Goal: Task Accomplishment & Management: Use online tool/utility

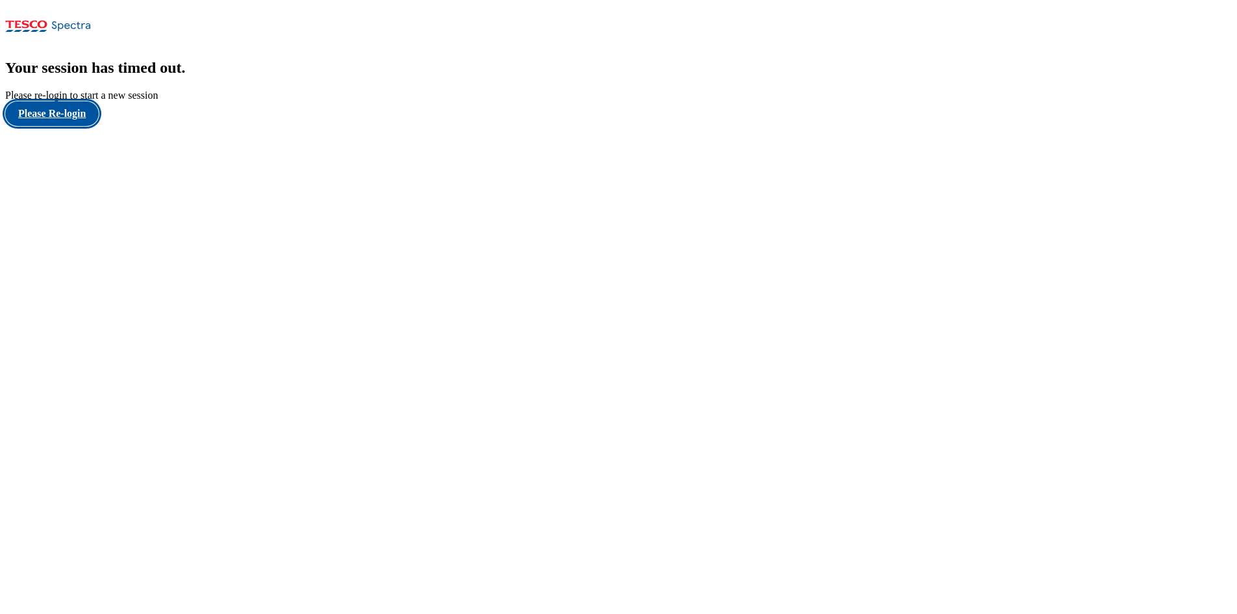
click at [55, 126] on button "Please Re-login" at bounding box center [52, 113] width 94 height 25
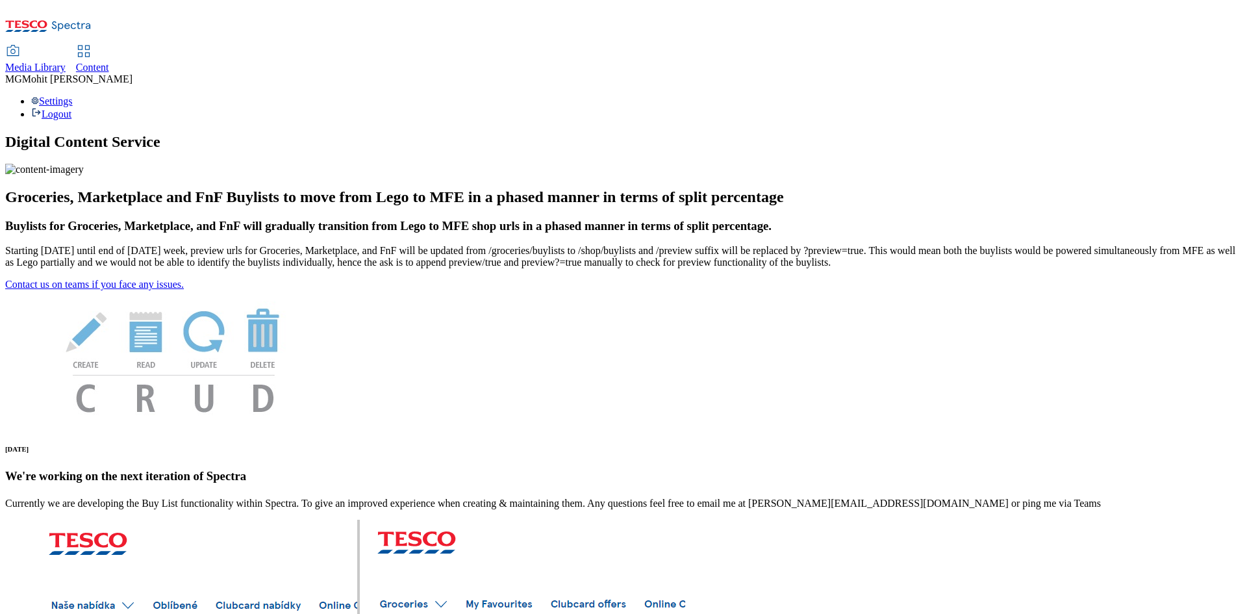
click at [109, 62] on span "Content" at bounding box center [92, 67] width 33 height 11
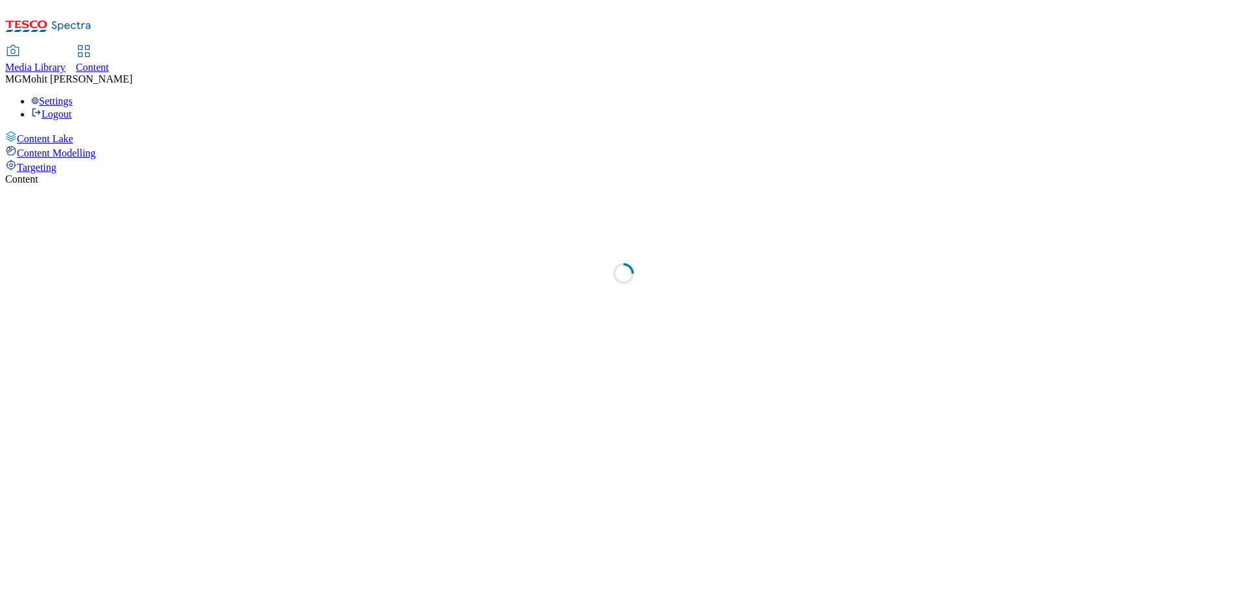
select select "ghs-[GEOGRAPHIC_DATA]"
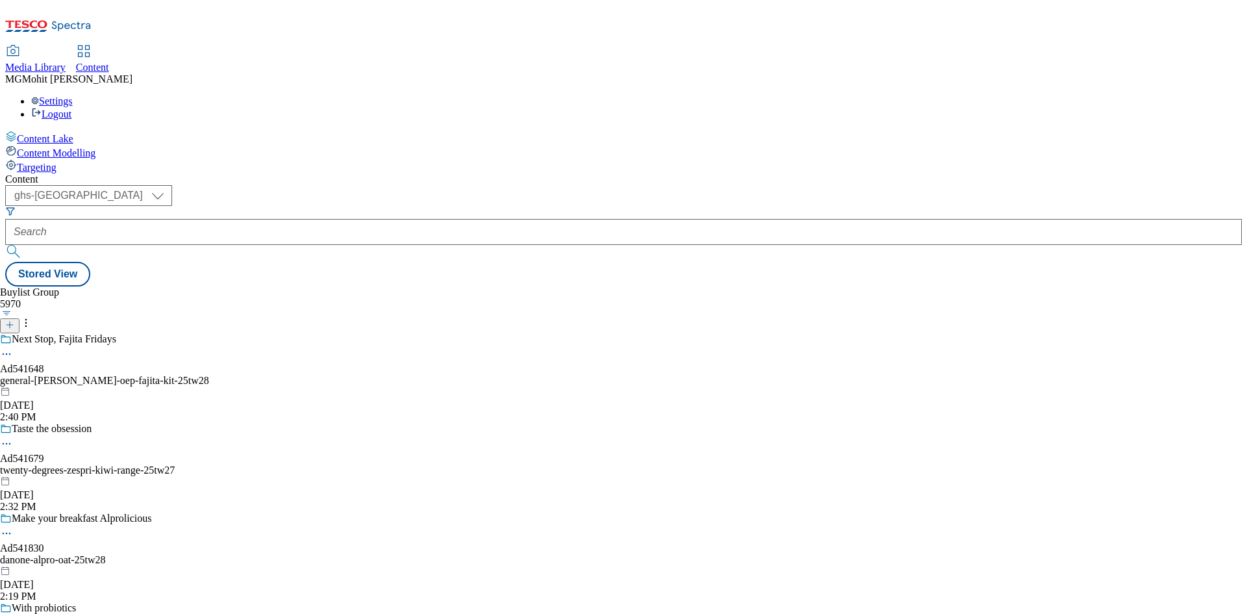
click at [14, 320] on icon at bounding box center [9, 324] width 9 height 9
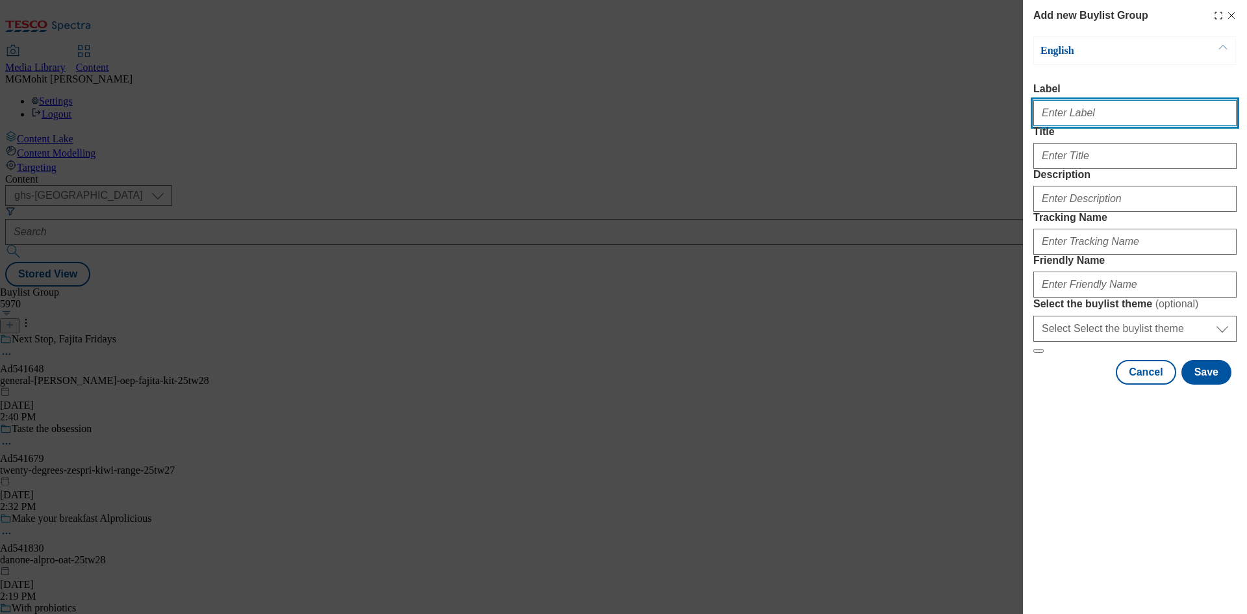
click at [1094, 123] on input "Label" at bounding box center [1134, 113] width 203 height 26
paste input "Ad541641 p-nd-g"
type input "Ad541641 p-nd-g"
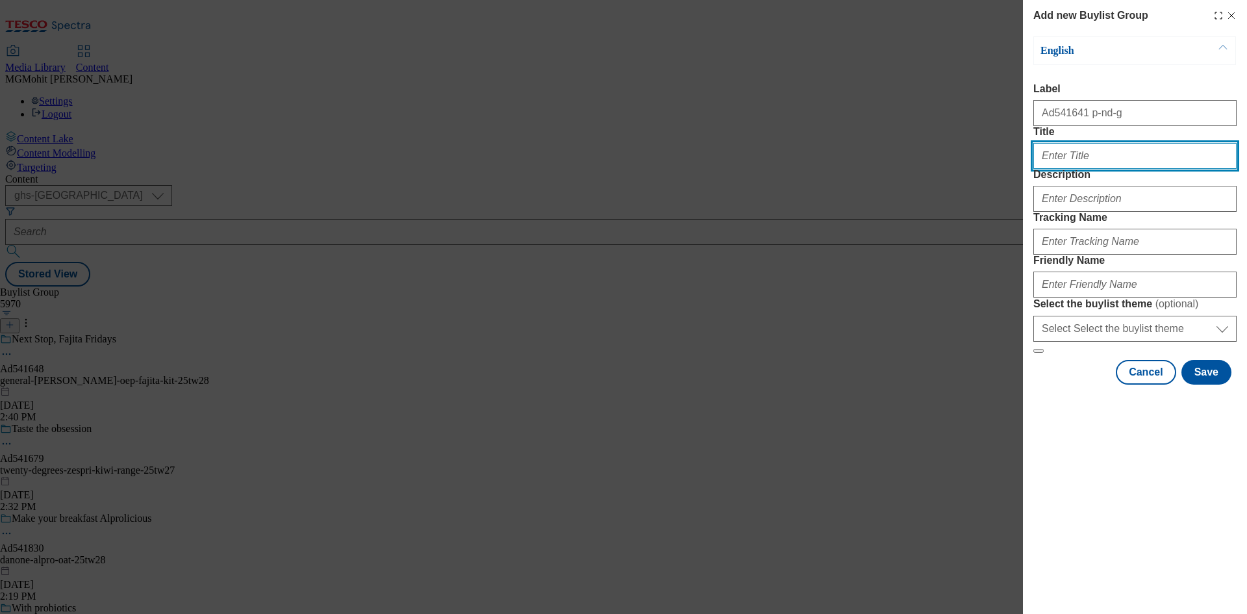
click at [1070, 169] on input "Title" at bounding box center [1134, 156] width 203 height 26
paste input "Firmer, smoother, radiant skin [DATE]"
type input "Firmer, smoother, radiant skin [DATE]"
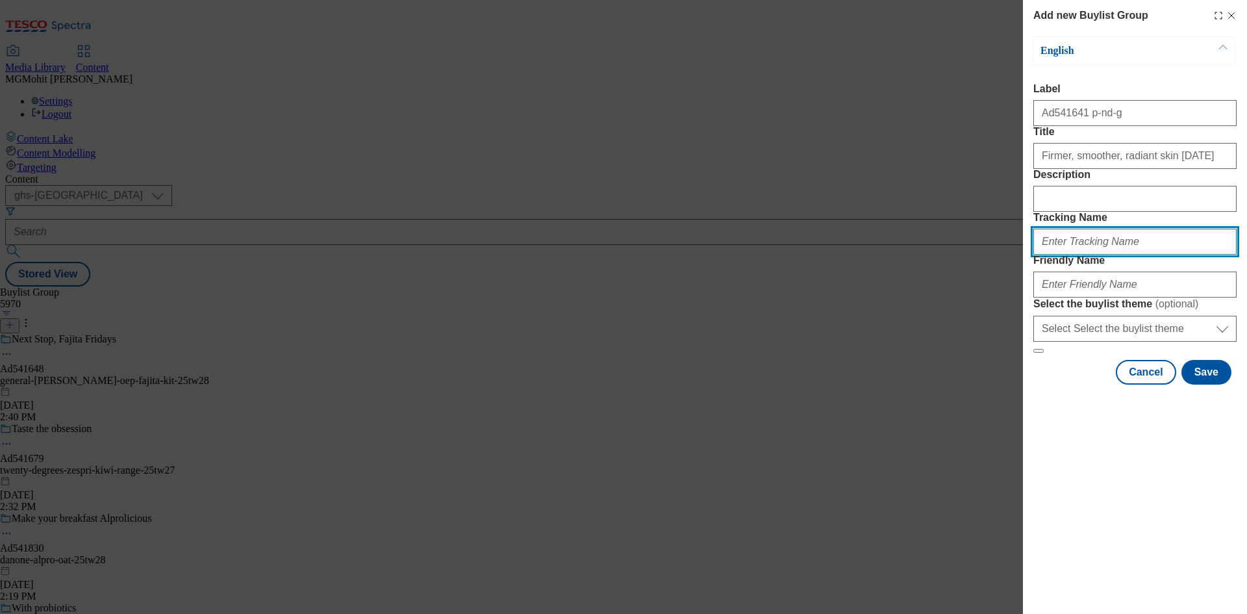
click at [1072, 255] on input "Tracking Name" at bounding box center [1134, 242] width 203 height 26
paste input "DH_AD541641"
type input "DH_AD541641"
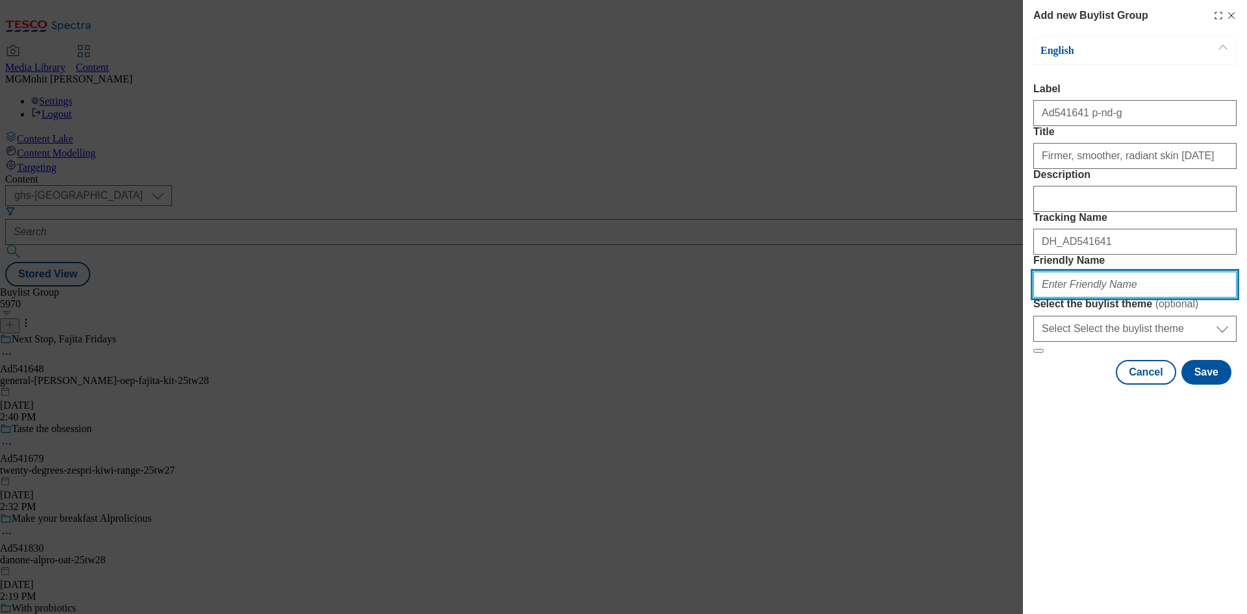
drag, startPoint x: 1065, startPoint y: 377, endPoint x: 1111, endPoint y: 440, distance: 78.1
click at [1065, 297] on input "Friendly Name" at bounding box center [1134, 285] width 203 height 26
paste input "p-nd-g-olay-25tw27"
type input "p-nd-g-olay-25tw27"
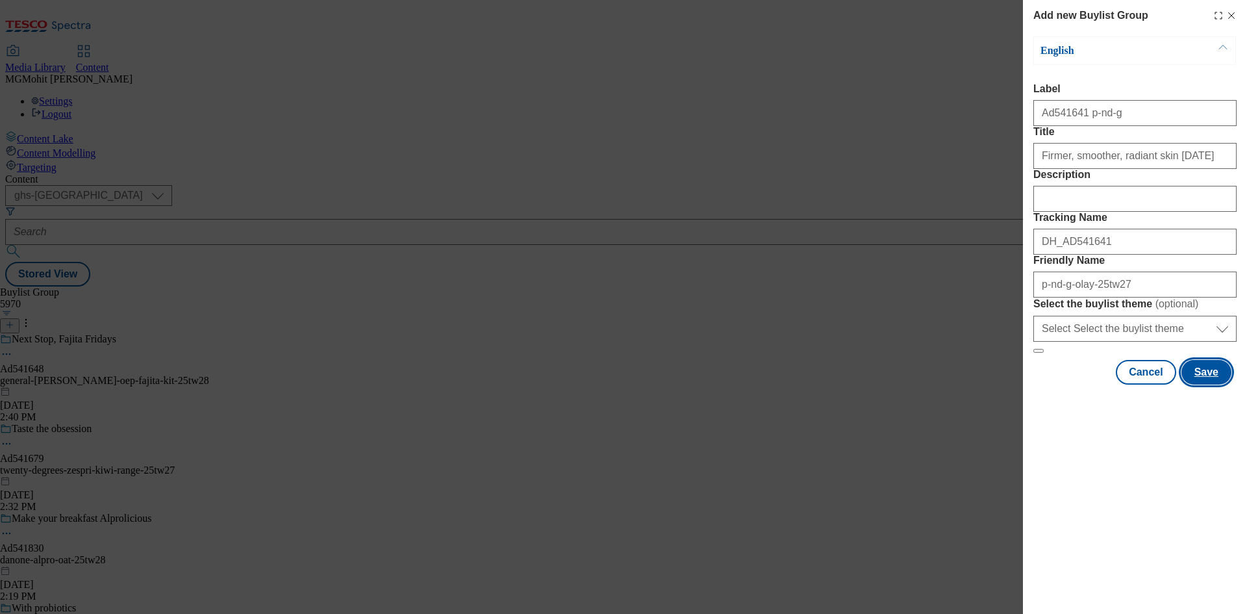
click at [1215, 385] on button "Save" at bounding box center [1207, 372] width 50 height 25
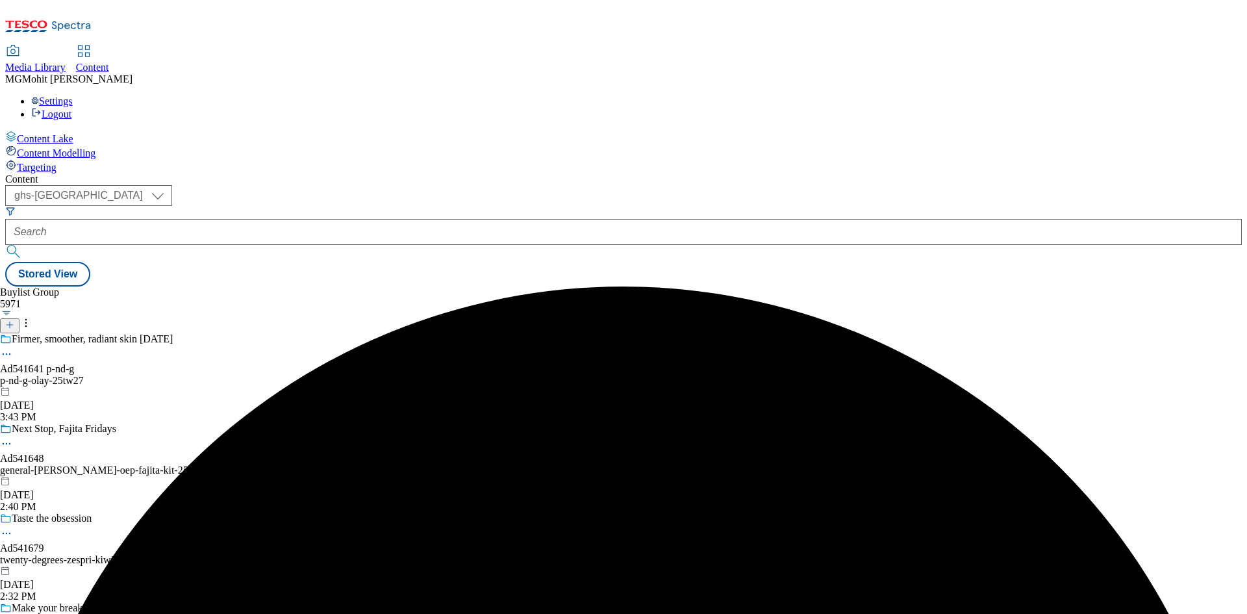
click at [239, 375] on div "p-nd-g-olay-25tw27" at bounding box center [119, 381] width 239 height 12
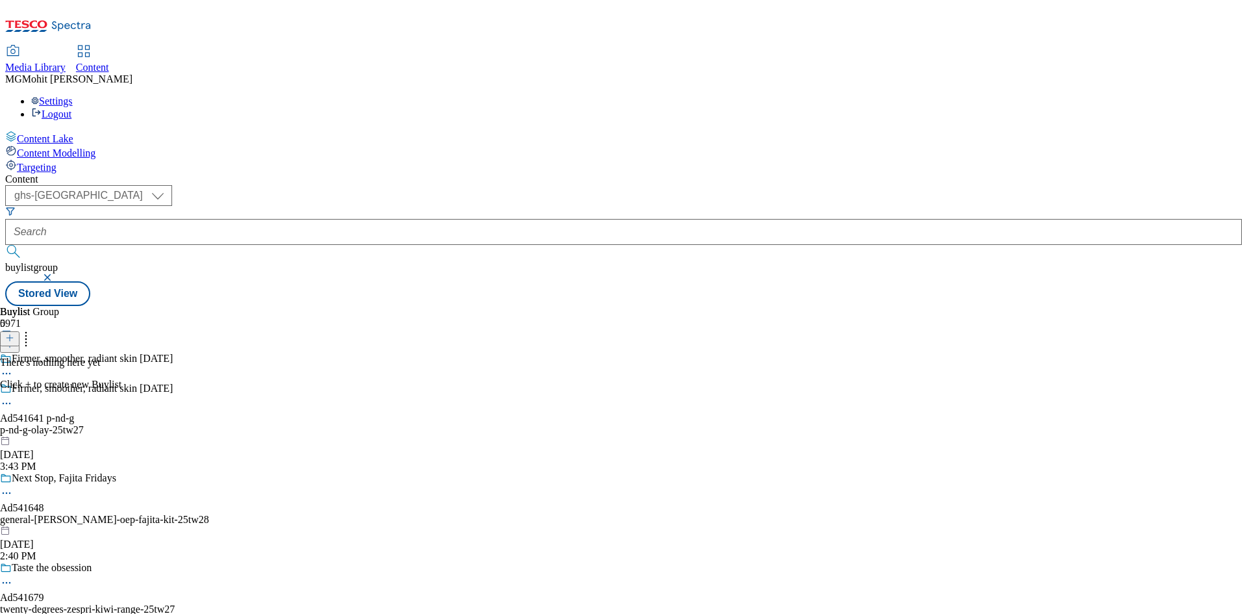
click at [19, 331] on button at bounding box center [9, 338] width 19 height 15
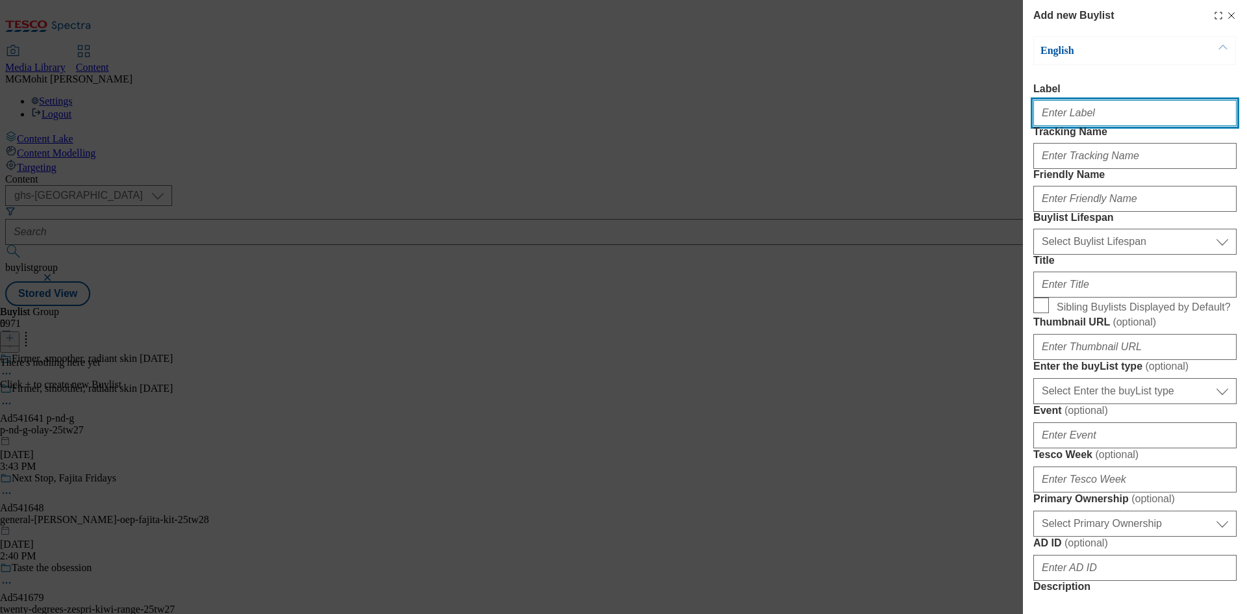
click at [1058, 121] on input "Label" at bounding box center [1134, 113] width 203 height 26
paste input "Ad541641"
type input "Ad541641"
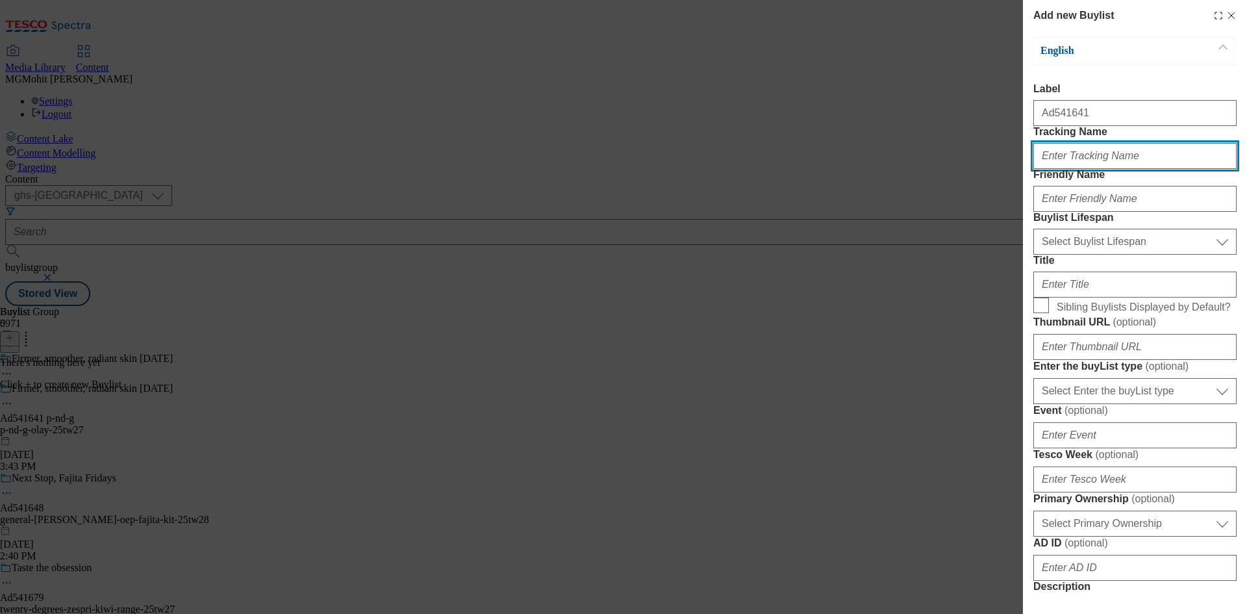
click at [1115, 169] on input "Tracking Name" at bounding box center [1134, 156] width 203 height 26
paste input "DH_AD541641"
type input "DH_AD541641"
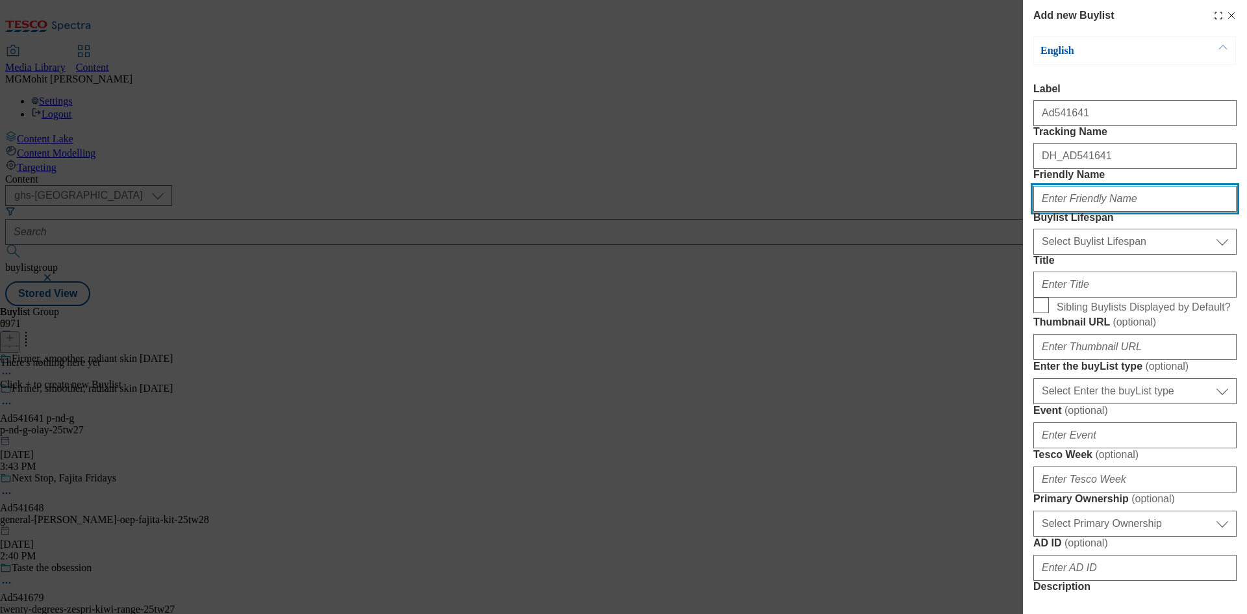
click at [1117, 212] on input "Friendly Name" at bounding box center [1134, 199] width 203 height 26
paste input "p-nd-g"
type input "p-nd-g"
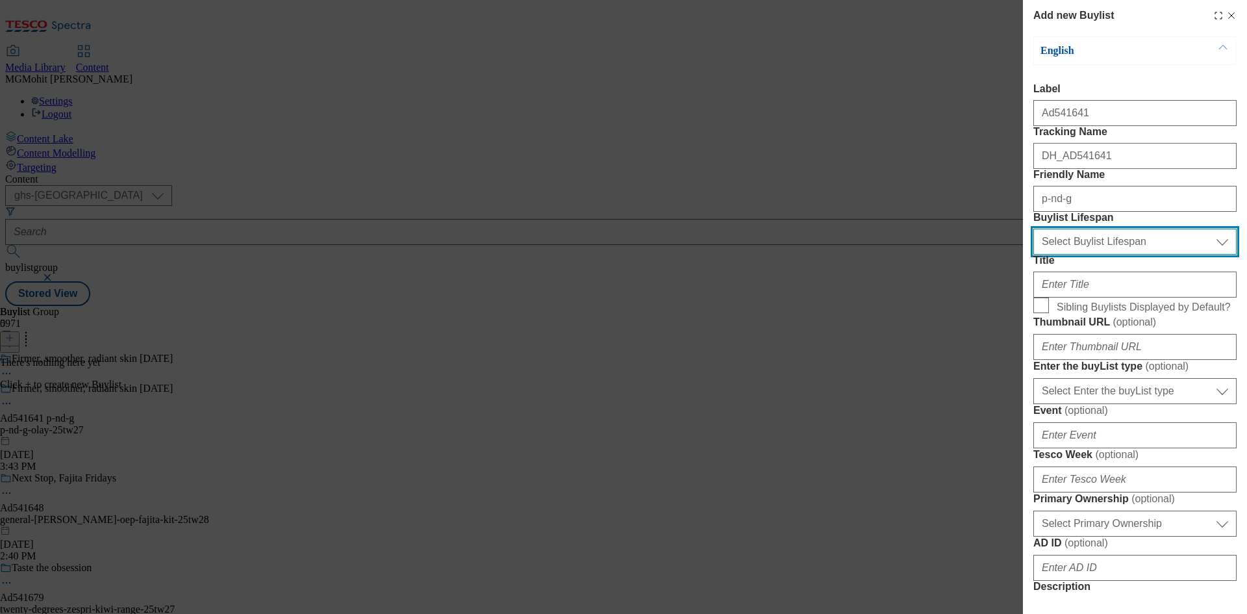
click at [1084, 255] on select "Select Buylist Lifespan evergreen seasonal tactical" at bounding box center [1134, 242] width 203 height 26
select select "tactical"
click at [1033, 255] on select "Select Buylist Lifespan evergreen seasonal tactical" at bounding box center [1134, 242] width 203 height 26
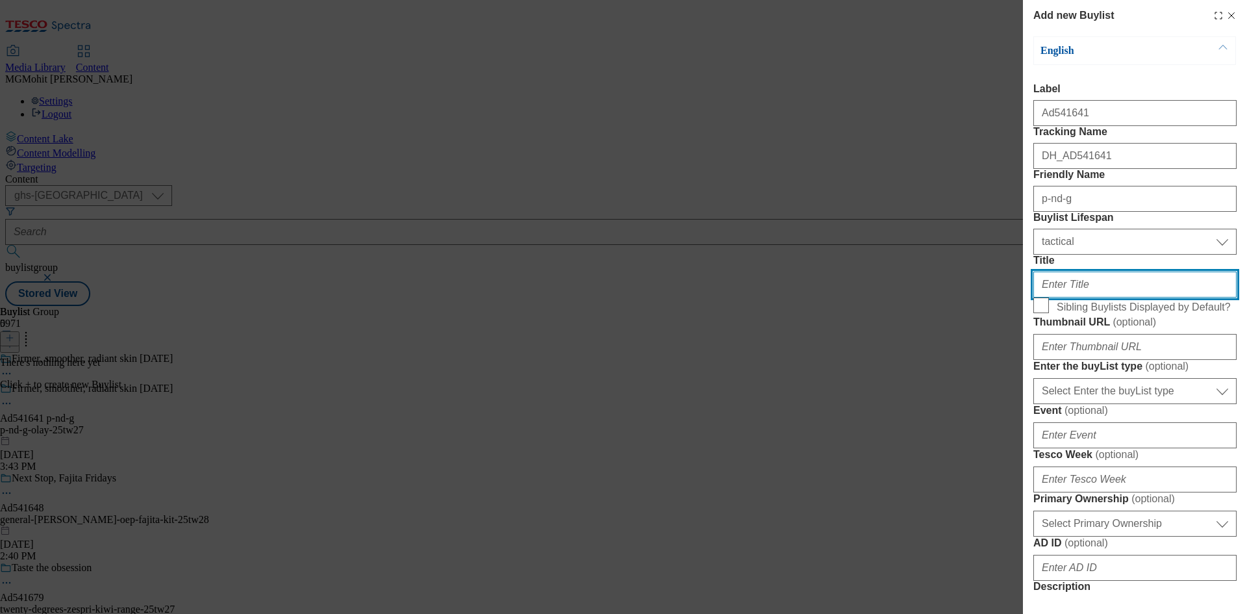
click at [1067, 297] on input "Title" at bounding box center [1134, 285] width 203 height 26
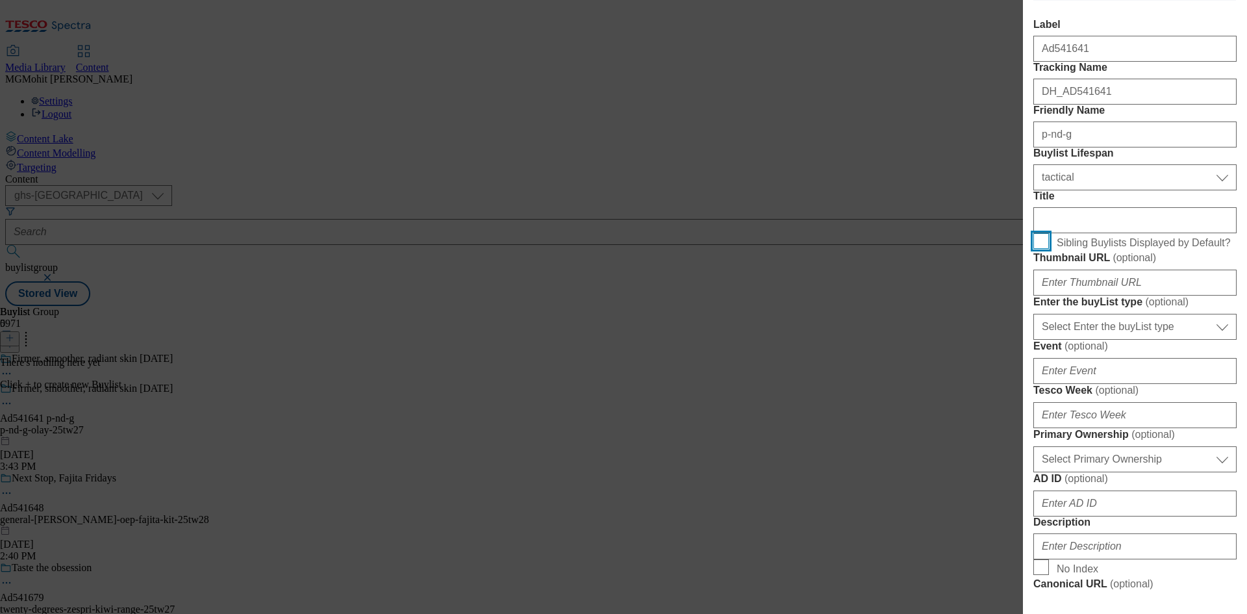
scroll to position [195, 0]
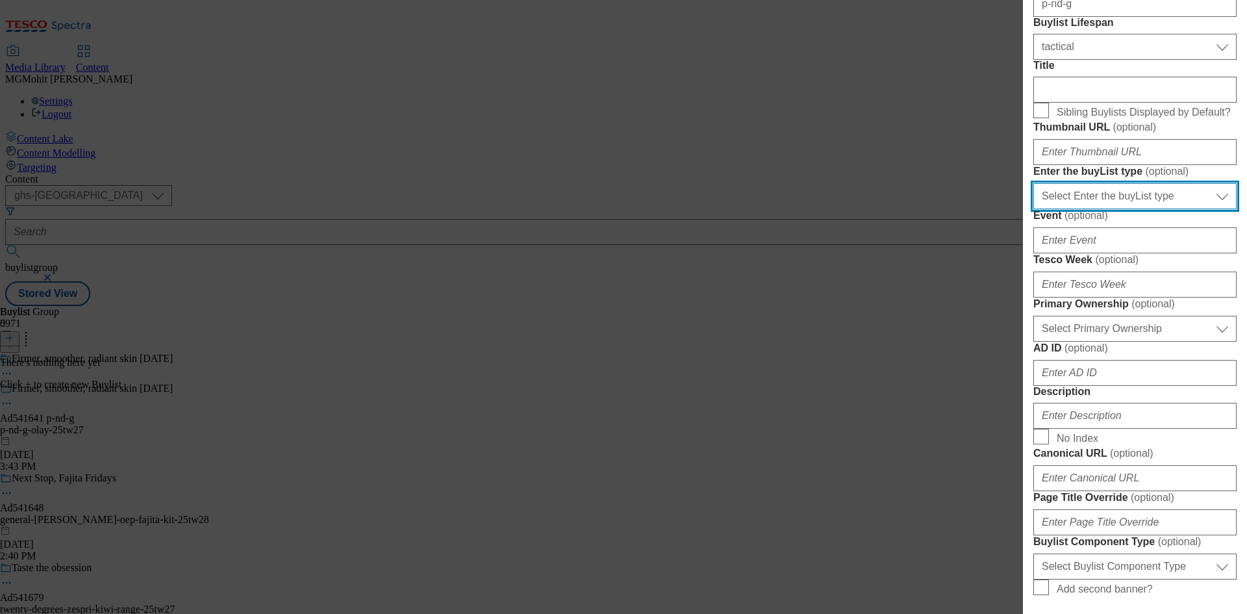
click at [1095, 209] on select "Select Enter the buyList type event supplier funded long term >4 weeks supplier…" at bounding box center [1134, 196] width 203 height 26
select select "supplier funded short term 1-3 weeks"
click at [1033, 209] on select "Select Enter the buyList type event supplier funded long term >4 weeks supplier…" at bounding box center [1134, 196] width 203 height 26
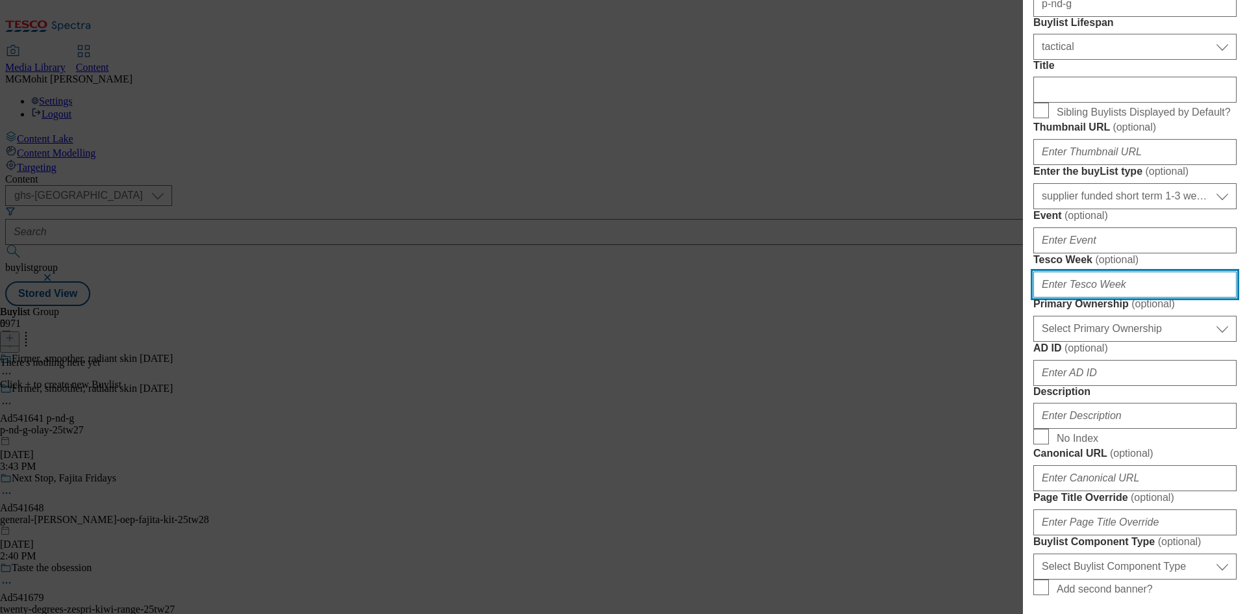
click at [1087, 297] on input "Tesco Week ( optional )" at bounding box center [1134, 285] width 203 height 26
type input "27"
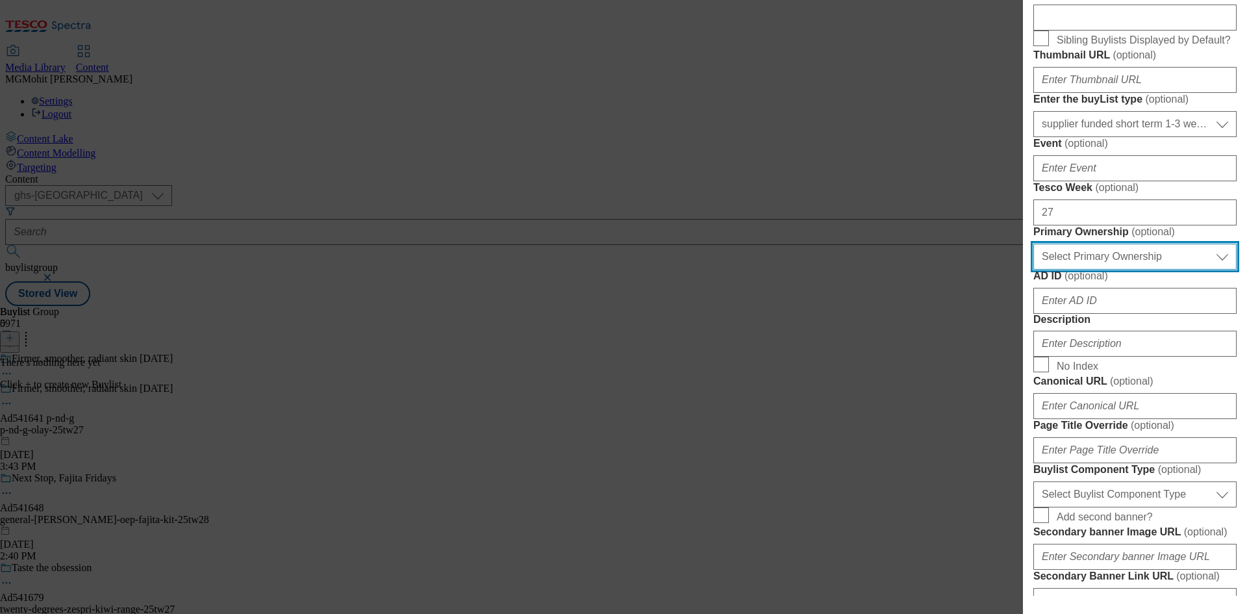
scroll to position [390, 0]
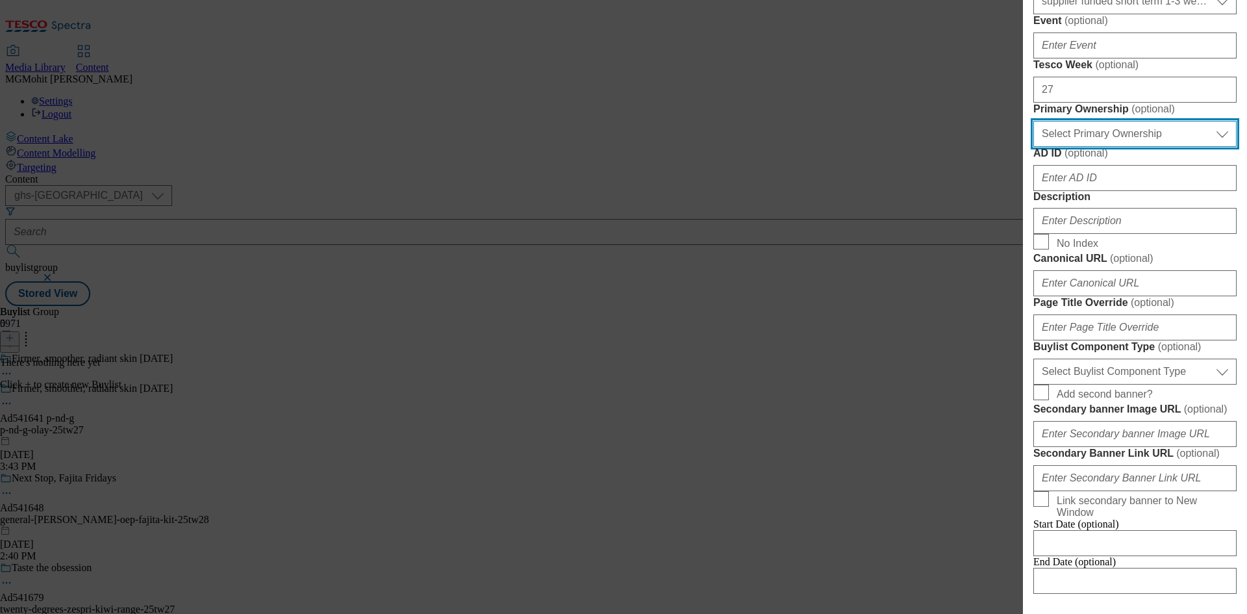
click at [1098, 147] on select "Select Primary Ownership [PERSON_NAME]" at bounding box center [1134, 134] width 203 height 26
select select "dunnhumby"
click at [1033, 147] on select "Select Primary Ownership [PERSON_NAME]" at bounding box center [1134, 134] width 203 height 26
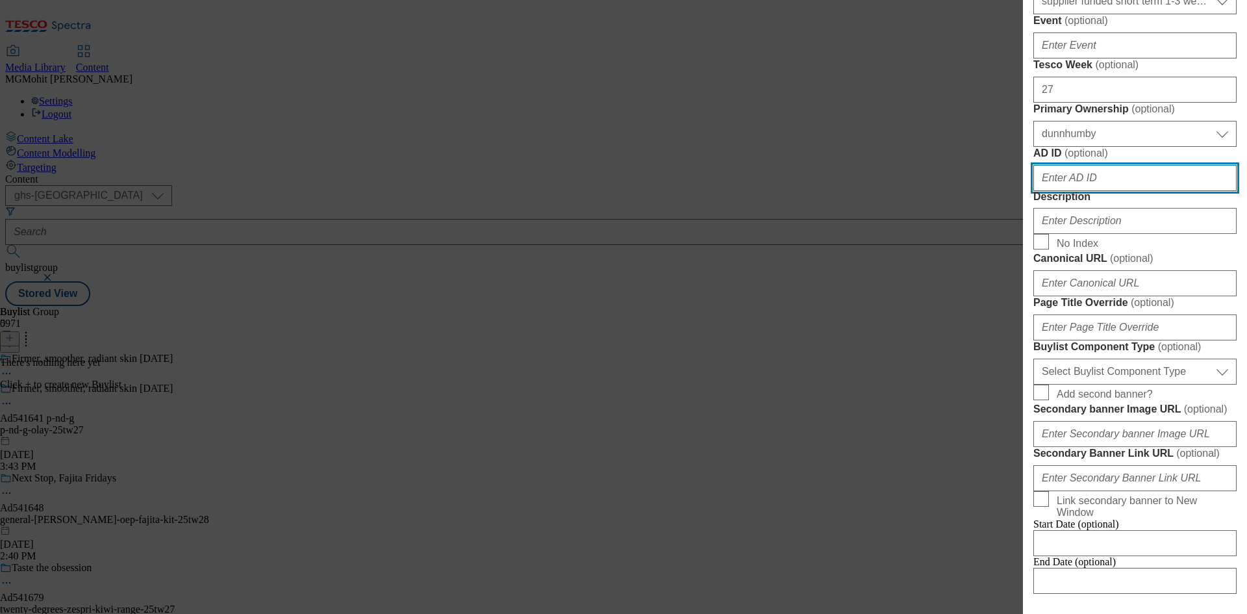
click at [1076, 191] on input "AD ID ( optional )" at bounding box center [1134, 178] width 203 height 26
paste input "541641"
type input "541641"
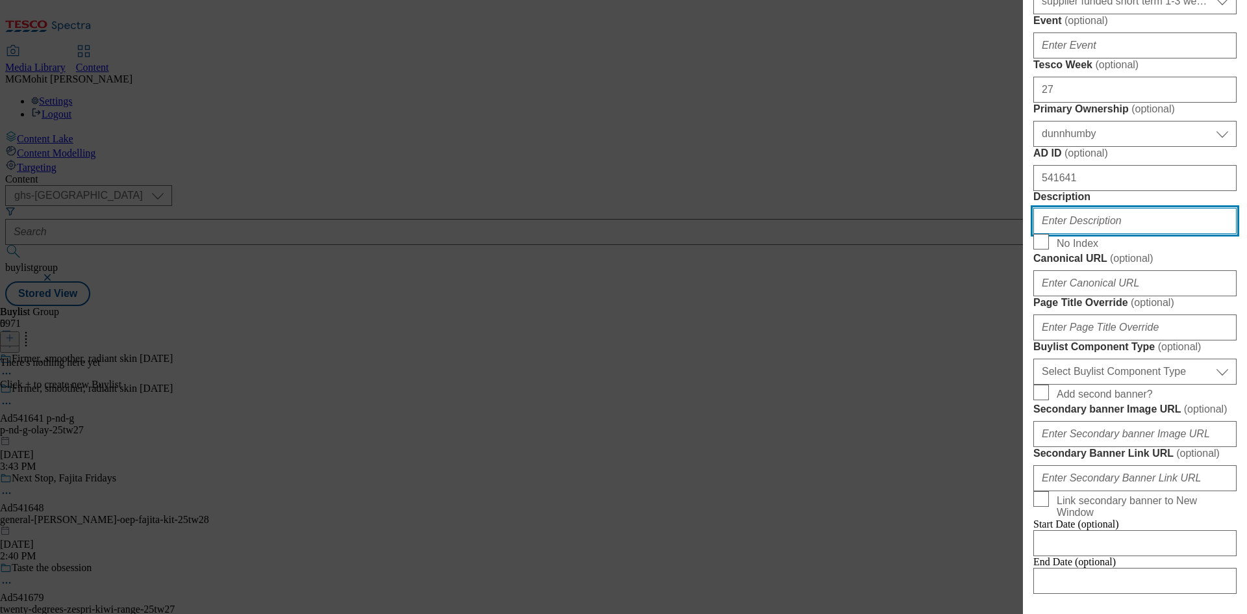
click at [1067, 234] on input "Description" at bounding box center [1134, 221] width 203 height 26
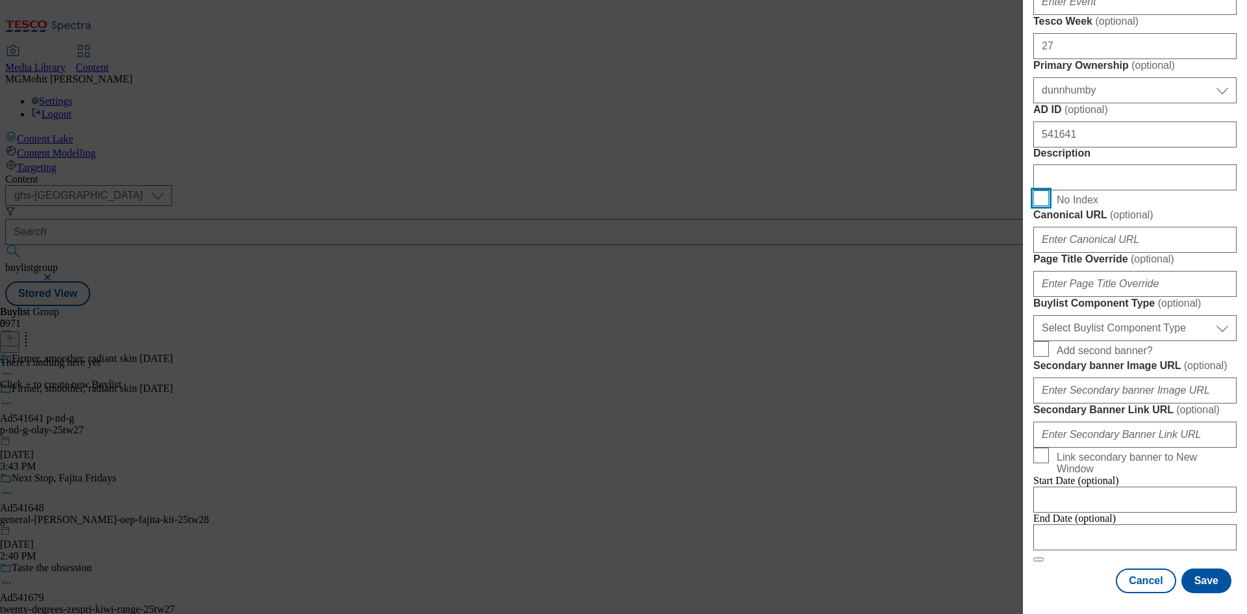
scroll to position [585, 0]
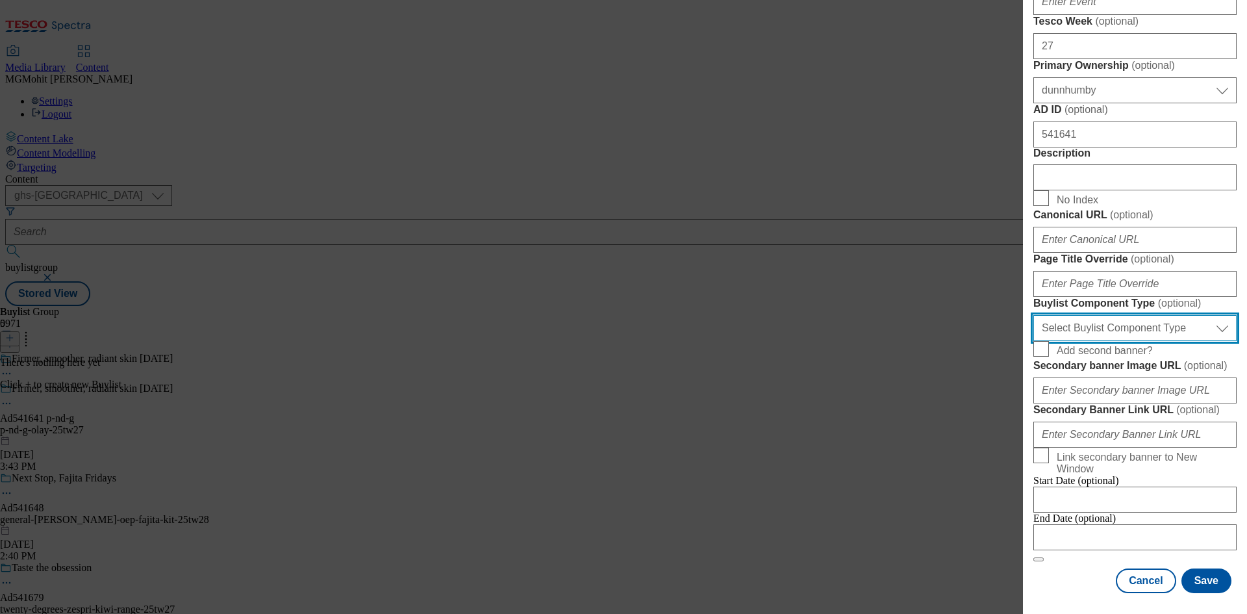
click at [1074, 341] on select "Select Buylist Component Type Banner Competition Header Meal" at bounding box center [1134, 328] width 203 height 26
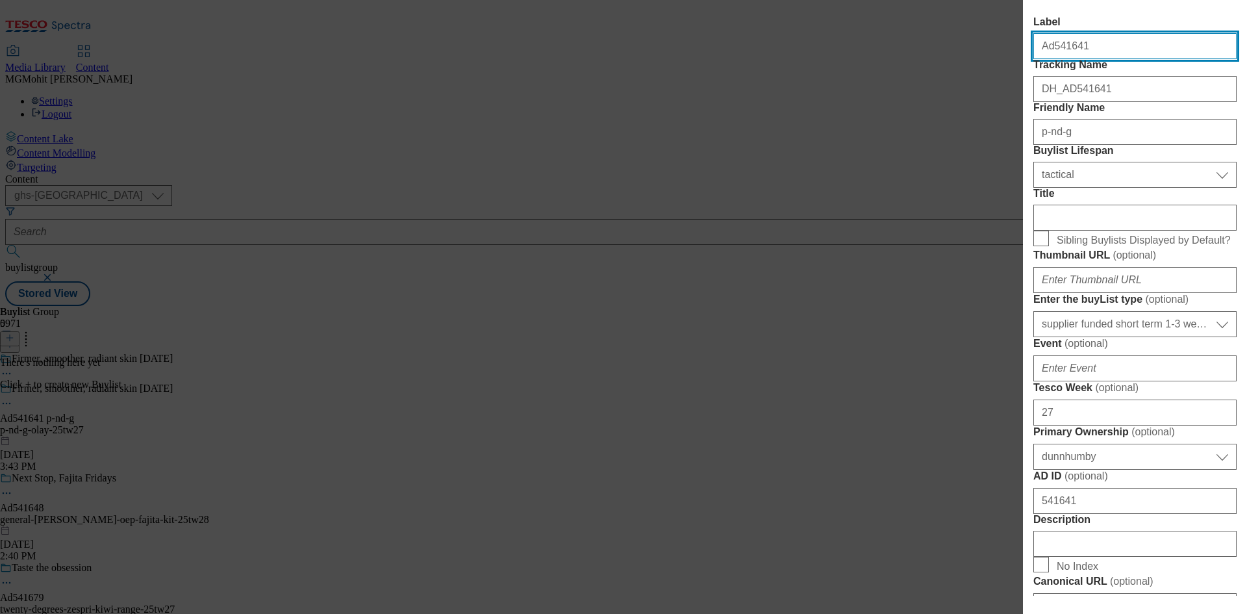
select select "Banner"
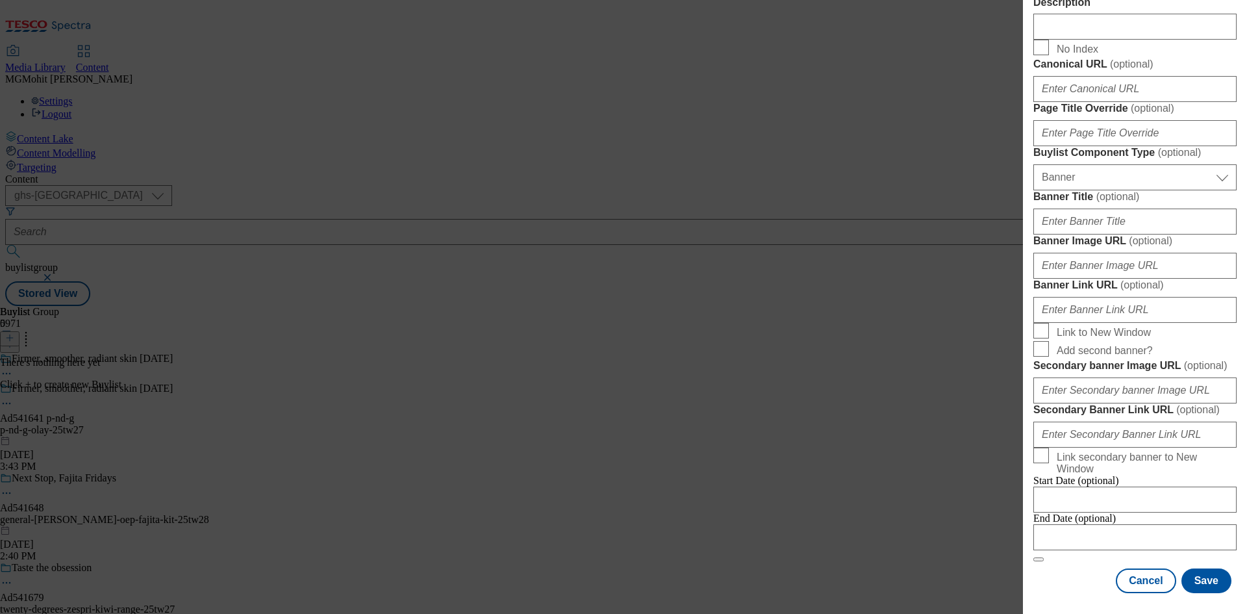
scroll to position [1139, 0]
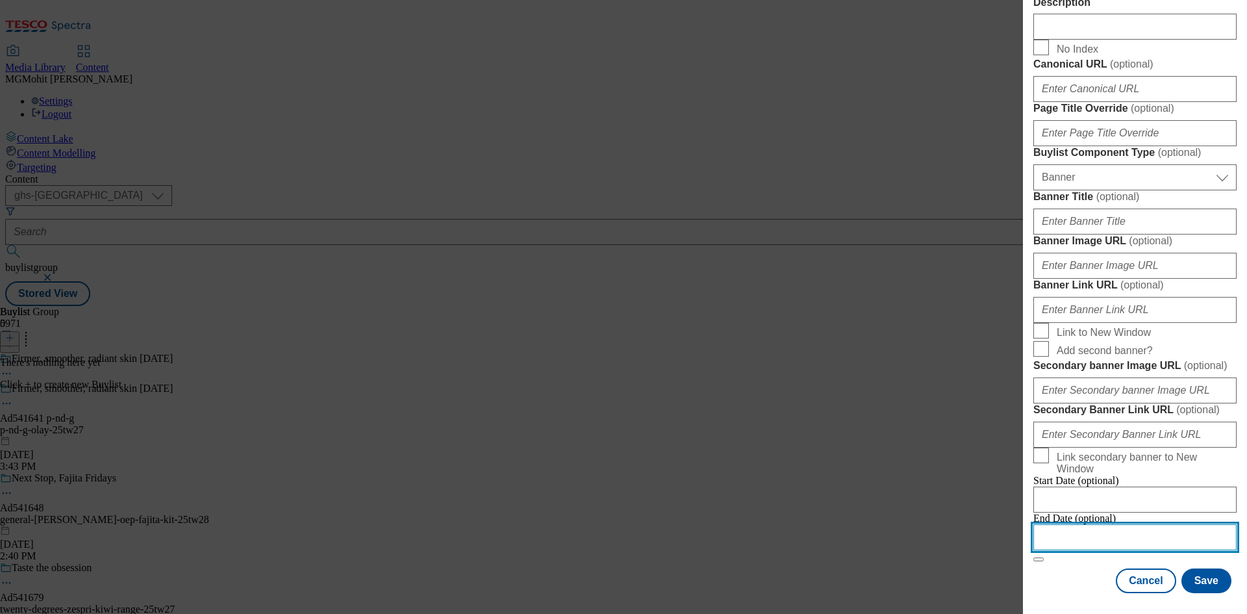
click at [1079, 538] on input "Modal" at bounding box center [1134, 537] width 203 height 26
select select "2025"
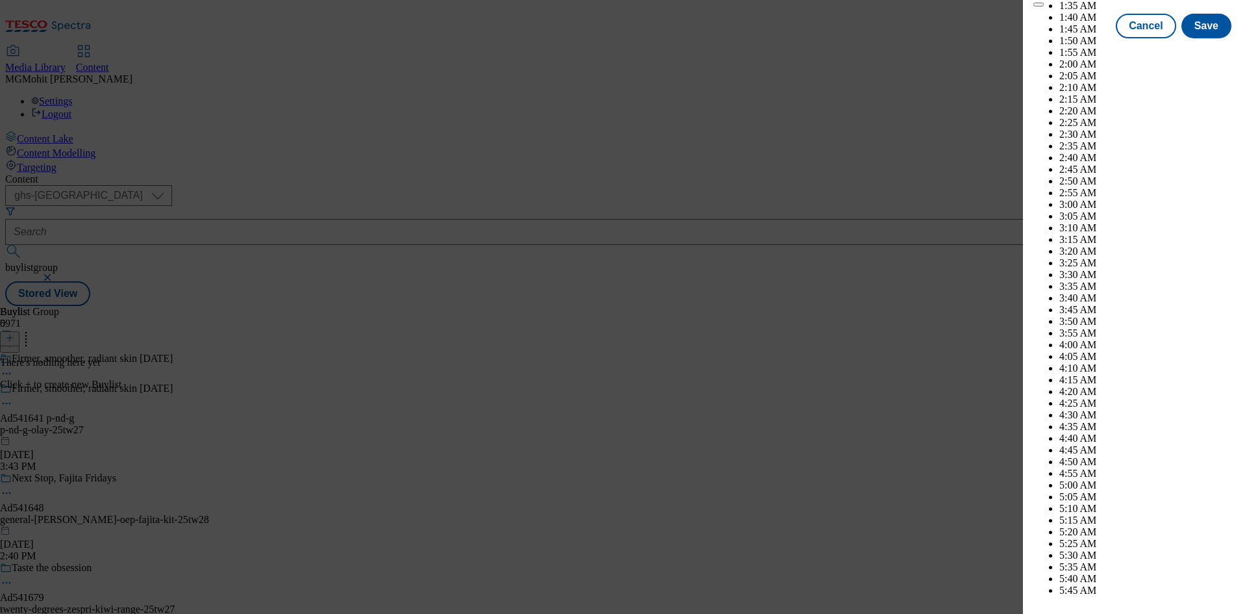
scroll to position [4509, 0]
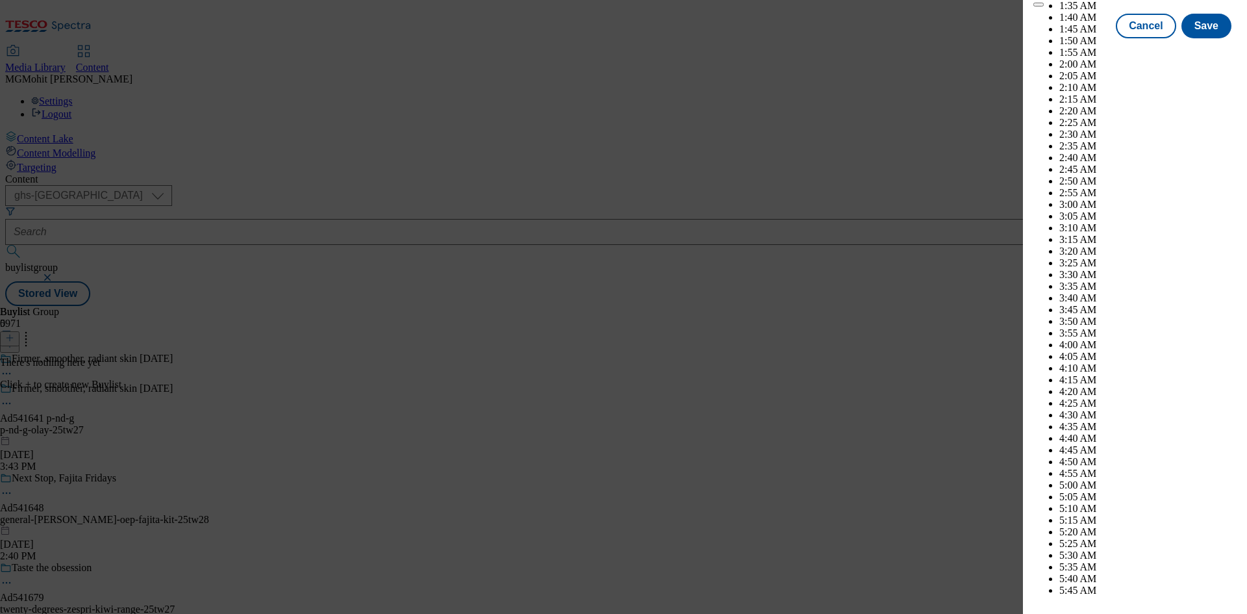
select select "December"
click at [1054, 50] on div "Cancel Save" at bounding box center [1134, 37] width 203 height 25
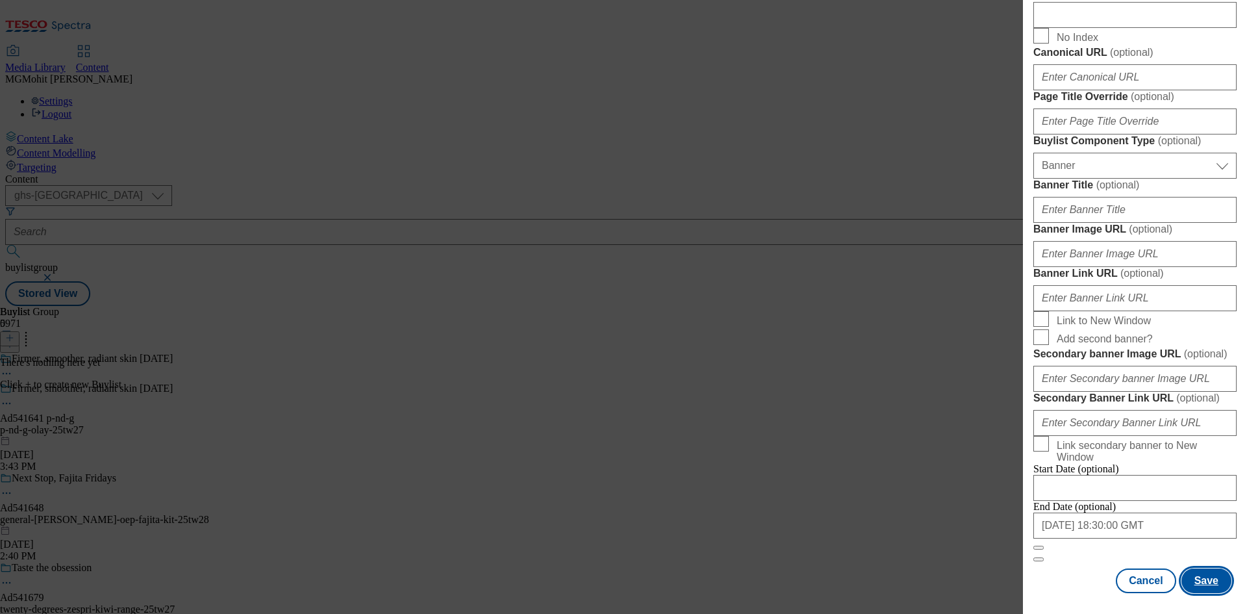
click at [1184, 580] on button "Save" at bounding box center [1207, 580] width 50 height 25
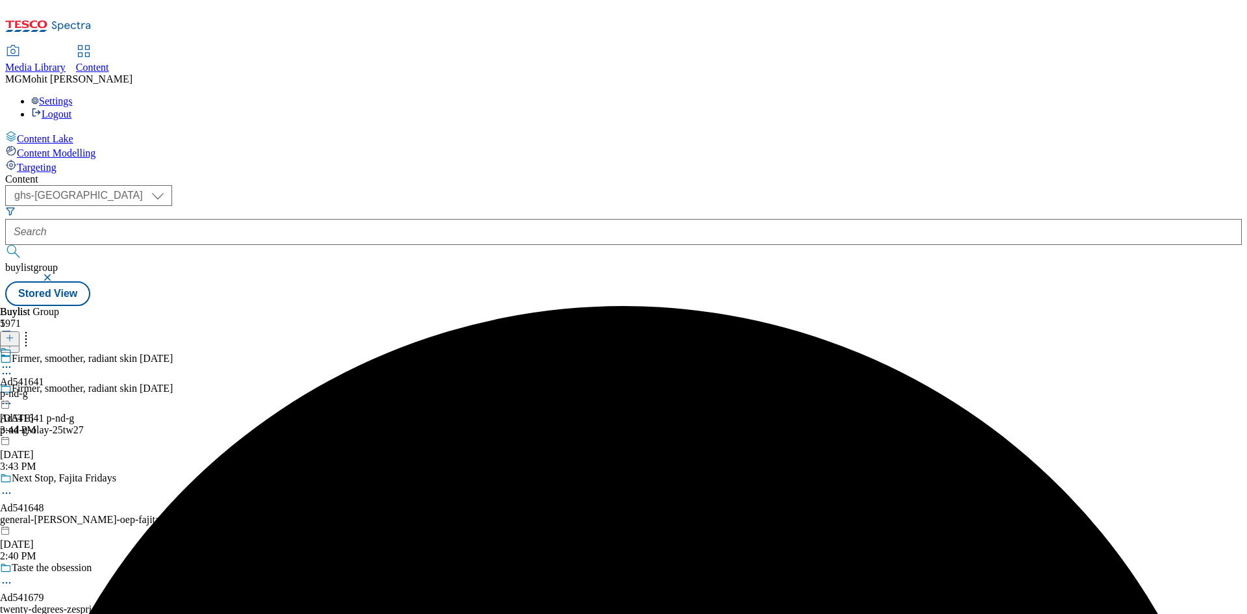
click at [44, 388] on div "p-nd-g" at bounding box center [22, 394] width 44 height 12
click at [14, 333] on icon at bounding box center [9, 337] width 9 height 9
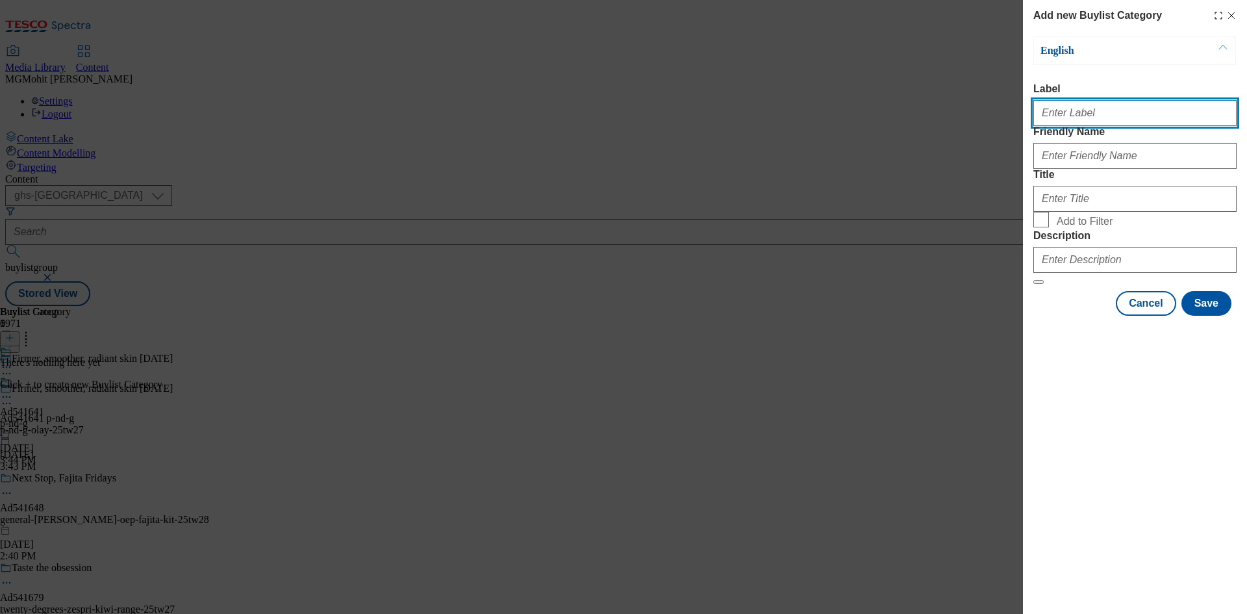
click at [1091, 122] on input "Label" at bounding box center [1134, 113] width 203 height 26
paste input "Ad541641"
type input "Ad541641"
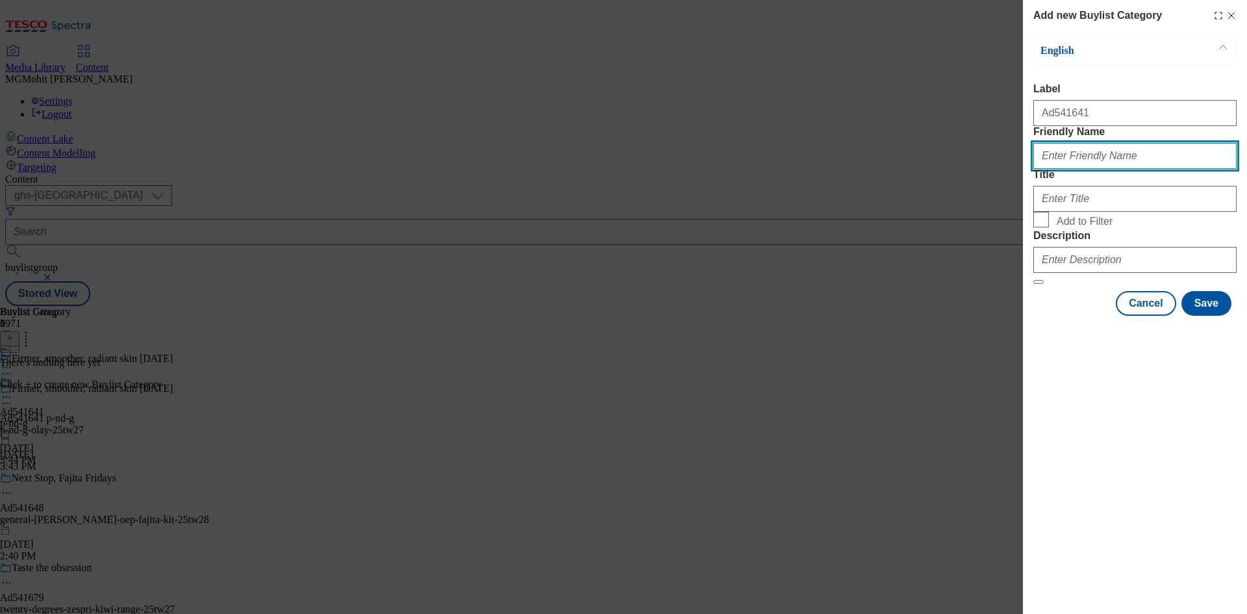
click at [1074, 169] on input "Friendly Name" at bounding box center [1134, 156] width 203 height 26
paste input "p-nd-g-olay"
type input "p-nd-g-olay"
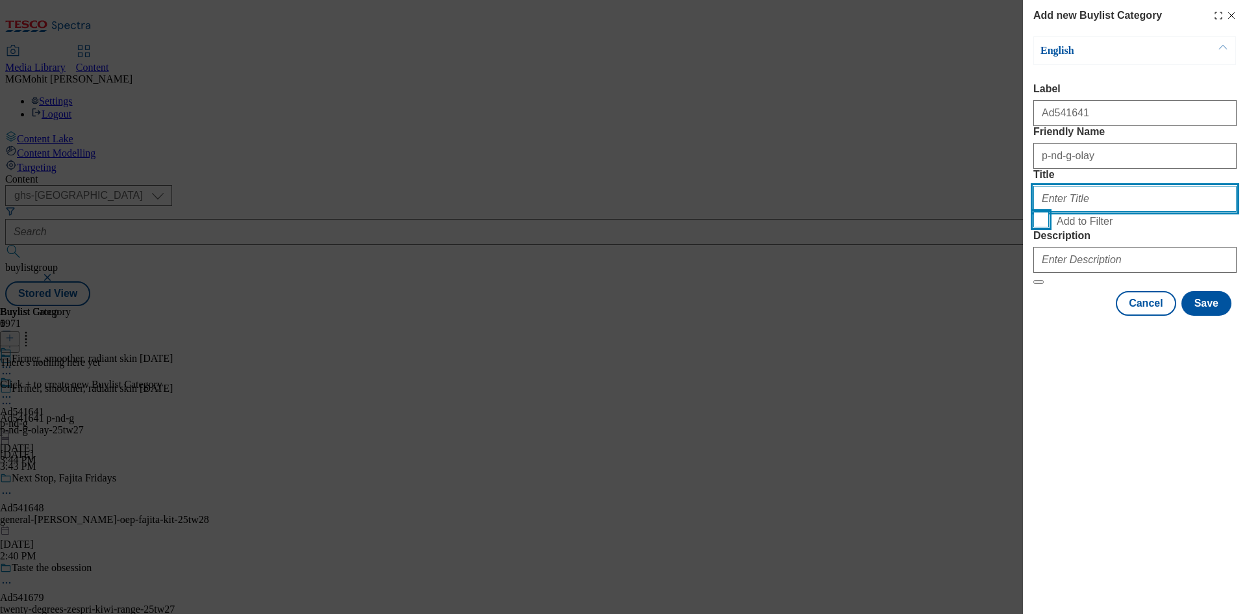
paste input "P&G"
type input "P&G"
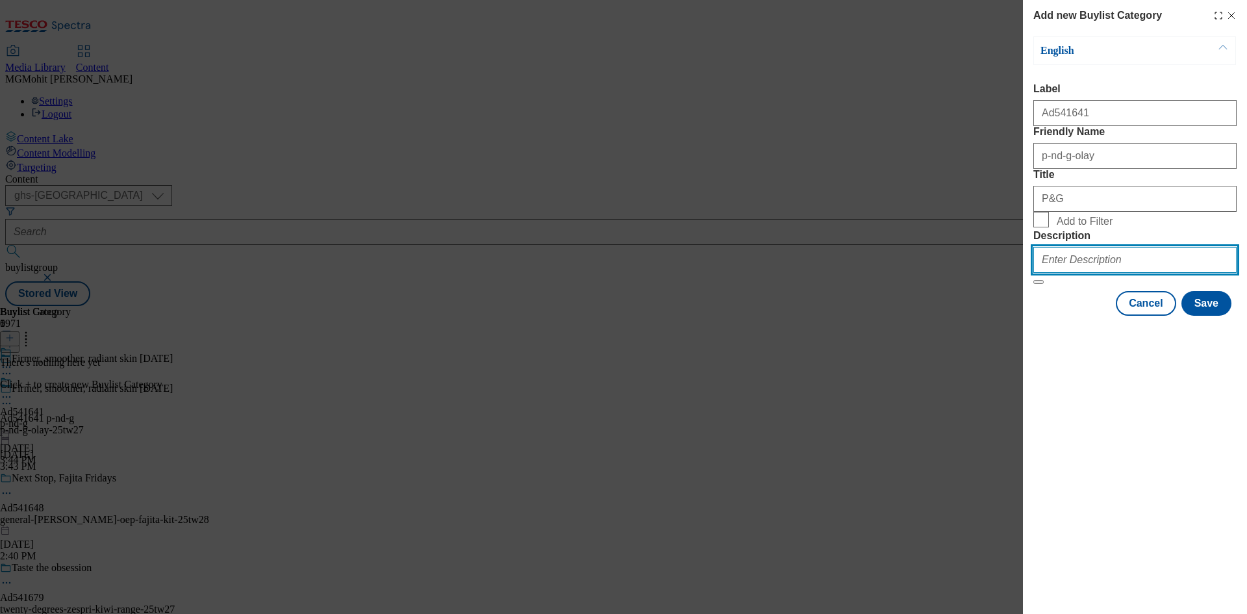
click at [1044, 273] on input "Description" at bounding box center [1134, 260] width 203 height 26
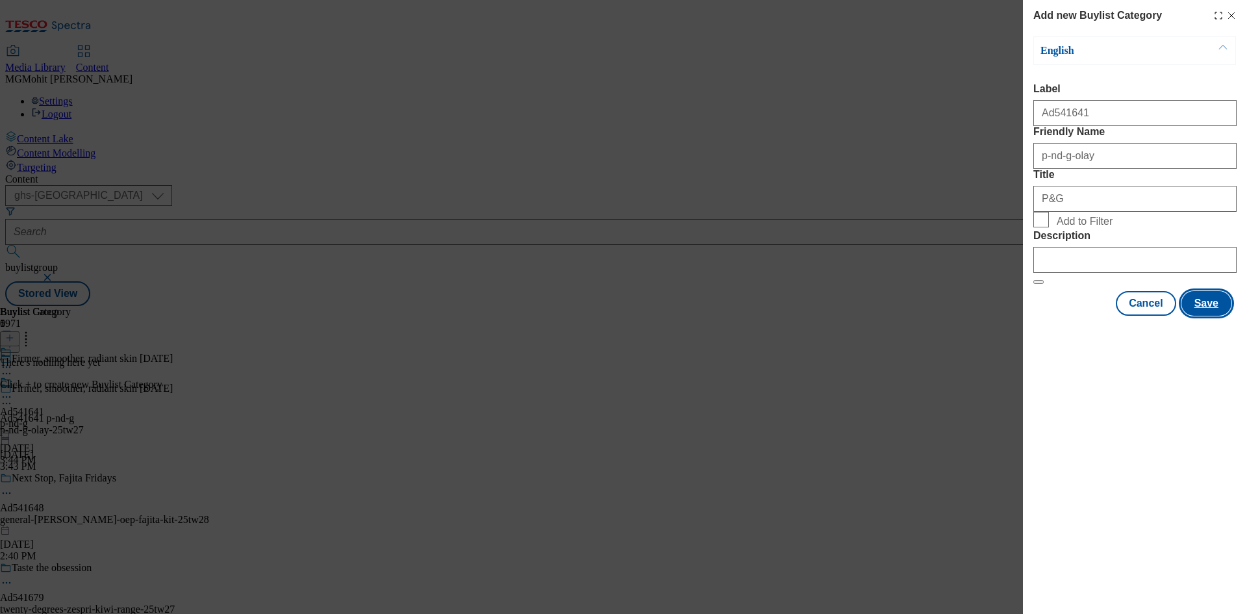
click at [1199, 316] on button "Save" at bounding box center [1207, 303] width 50 height 25
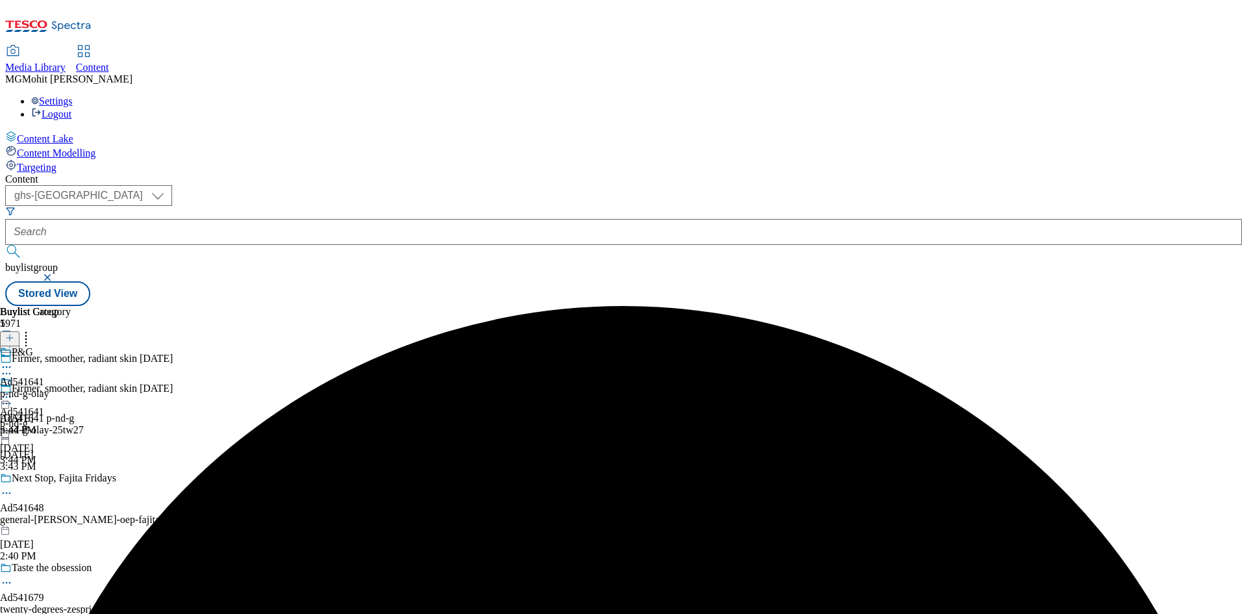
click at [71, 388] on div "p-nd-g-olay" at bounding box center [35, 394] width 71 height 12
click at [14, 333] on icon at bounding box center [9, 337] width 9 height 9
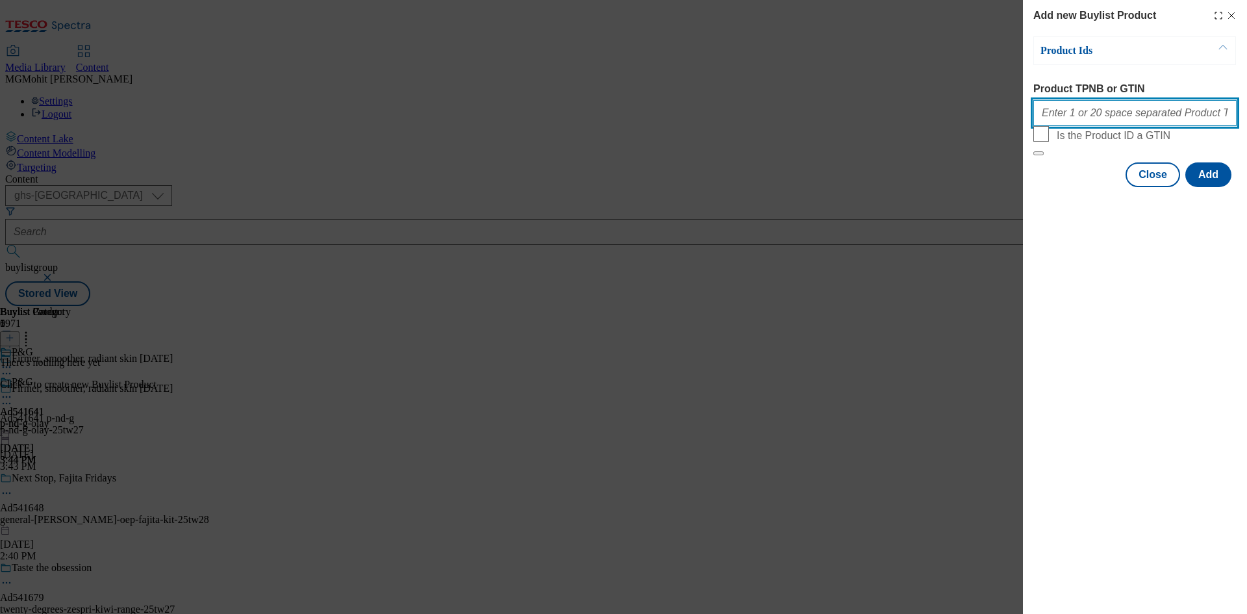
click at [1090, 120] on input "Product TPNB or GTIN" at bounding box center [1134, 113] width 203 height 26
paste input "63004234"
type input "63004234"
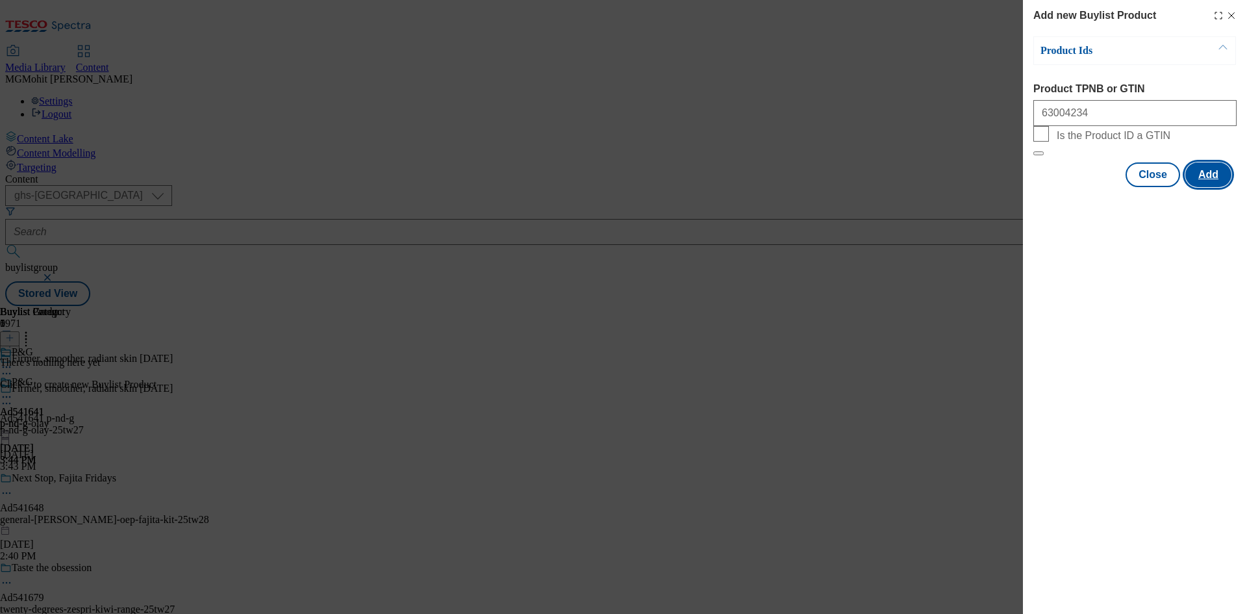
click at [1231, 187] on button "Add" at bounding box center [1208, 174] width 46 height 25
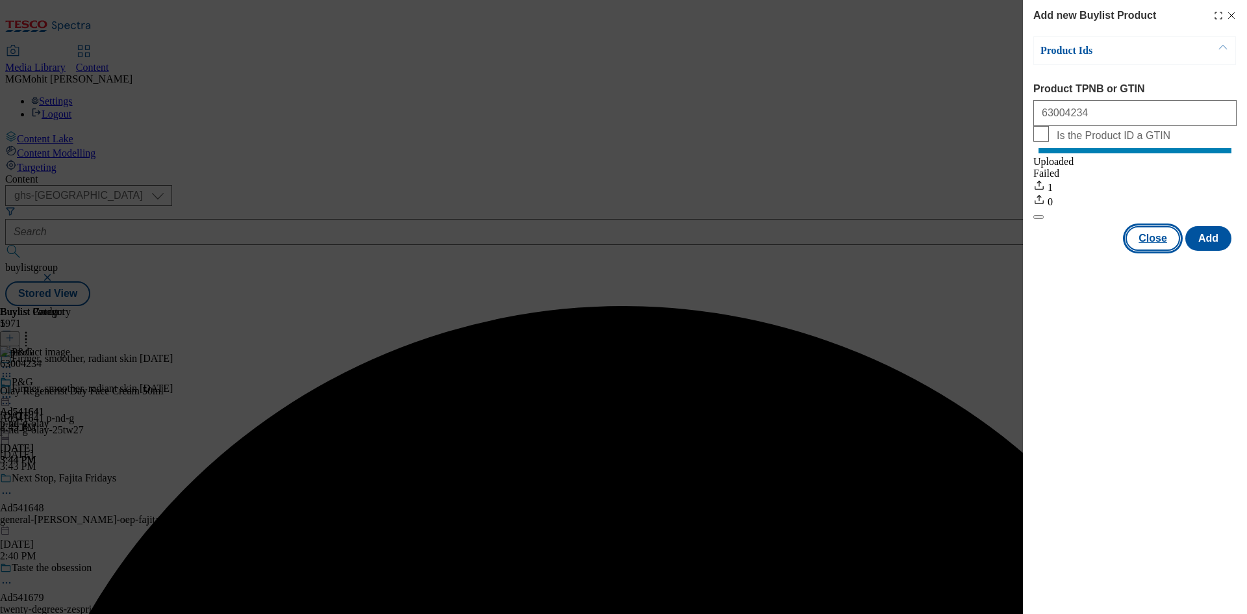
click at [1153, 251] on button "Close" at bounding box center [1153, 238] width 55 height 25
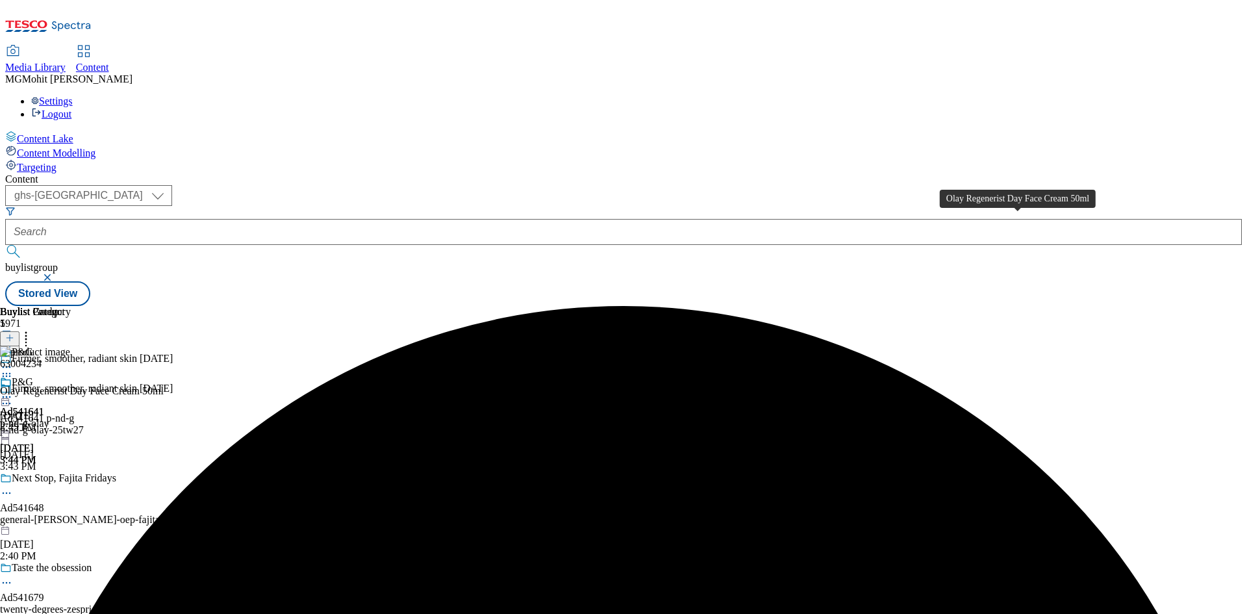
click at [164, 385] on div "Olay Regenerist Day Face Cream 50ml" at bounding box center [82, 391] width 164 height 12
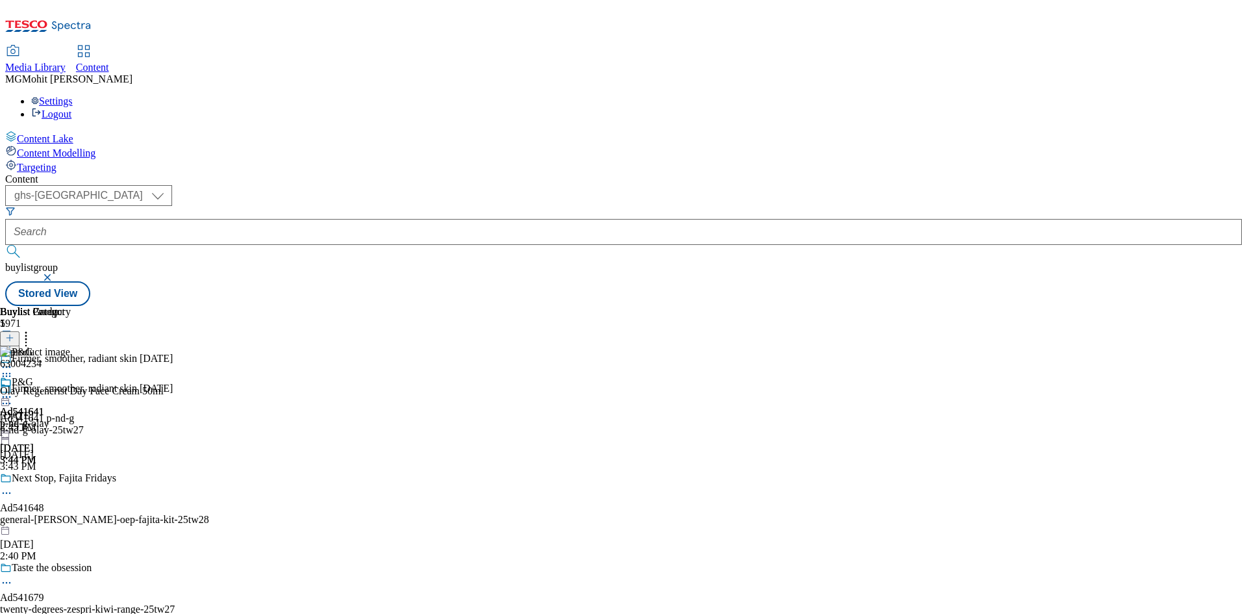
click at [13, 390] on icon at bounding box center [6, 396] width 13 height 13
click at [60, 416] on button "Edit" at bounding box center [43, 423] width 34 height 15
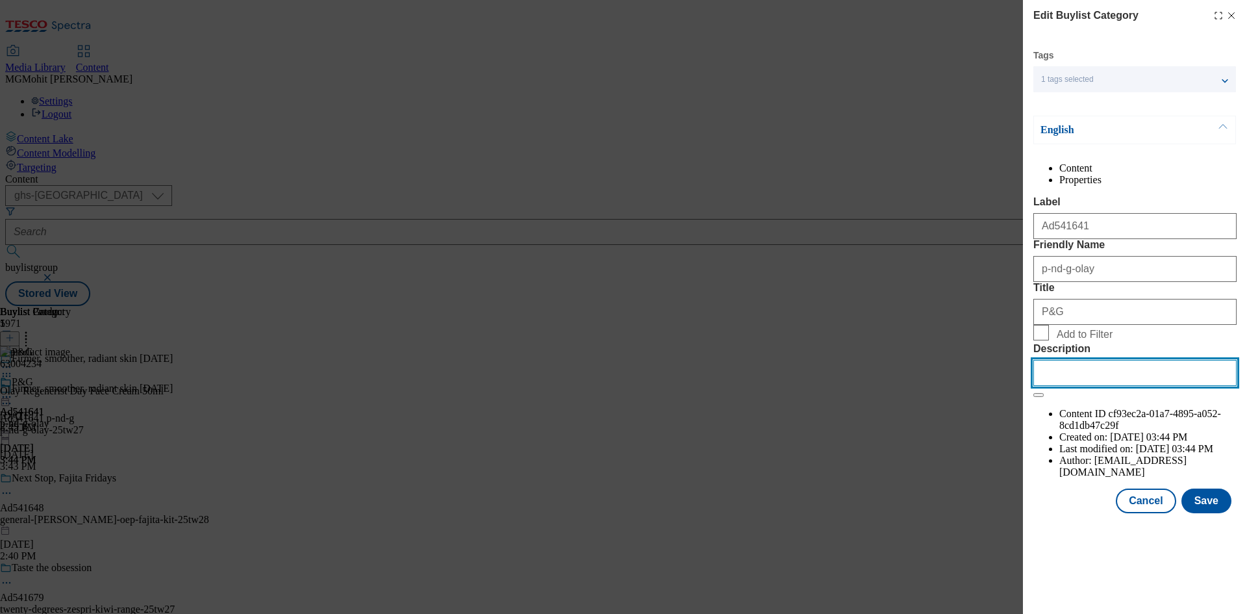
click at [1054, 386] on input "Description" at bounding box center [1134, 373] width 203 height 26
paste input "Olay Regenerist Day Face Cream 50ml"
type input "Olay Regenerist Day Face Cream 50ml"
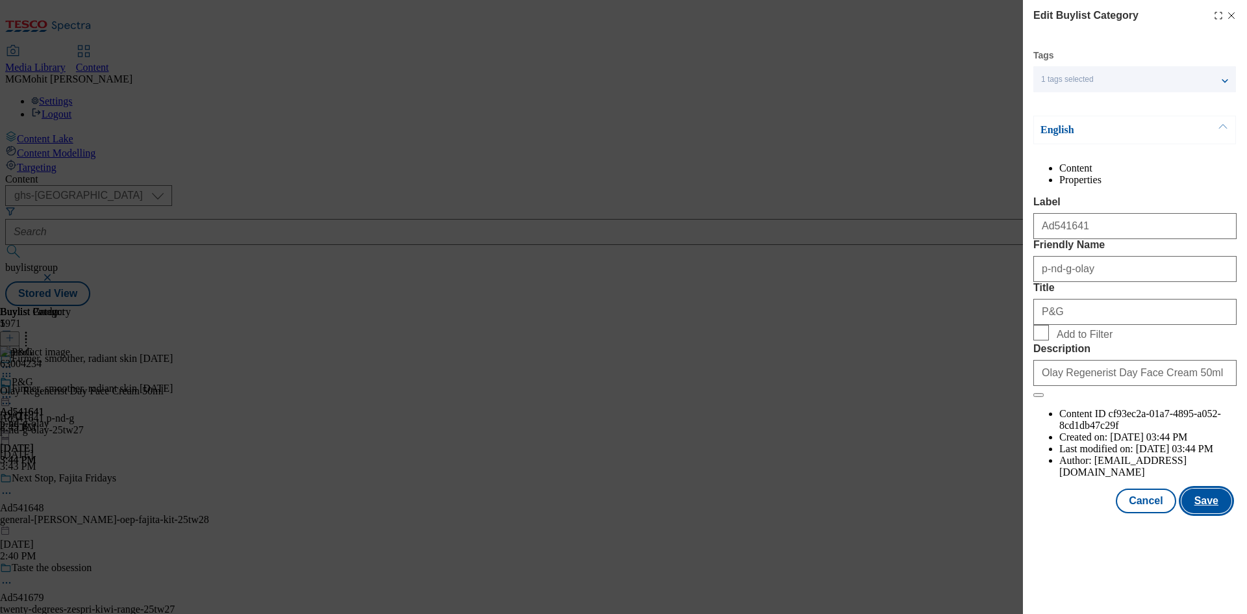
click at [1197, 513] on button "Save" at bounding box center [1207, 500] width 50 height 25
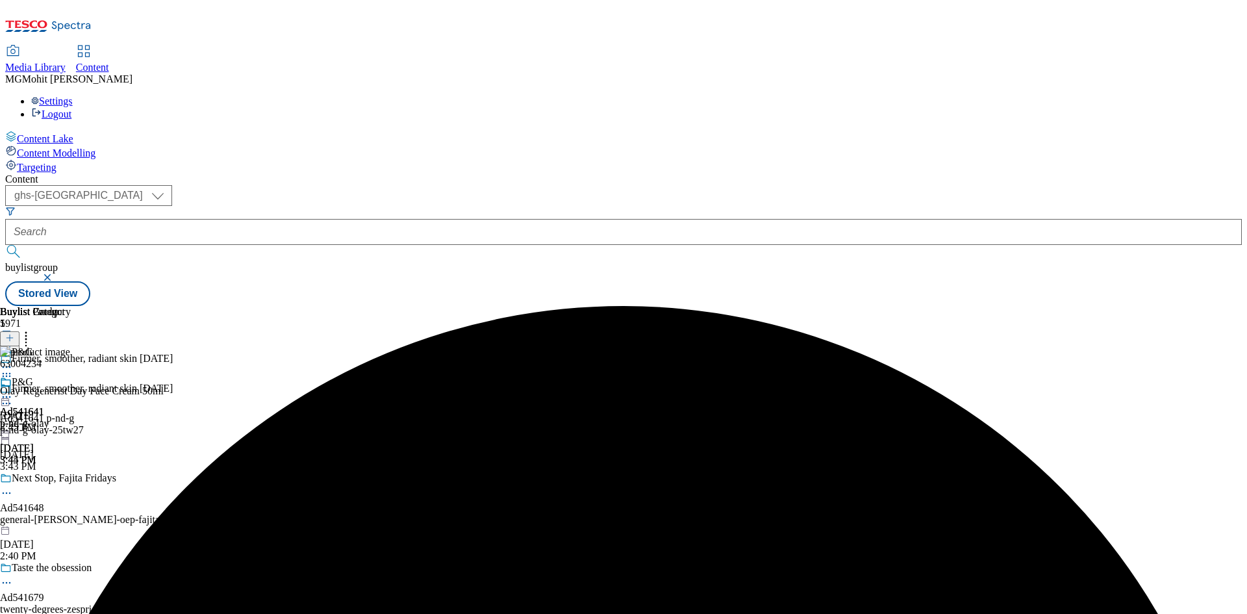
click at [5, 396] on circle at bounding box center [4, 397] width 2 height 2
click at [55, 420] on span "Edit" at bounding box center [47, 425] width 15 height 10
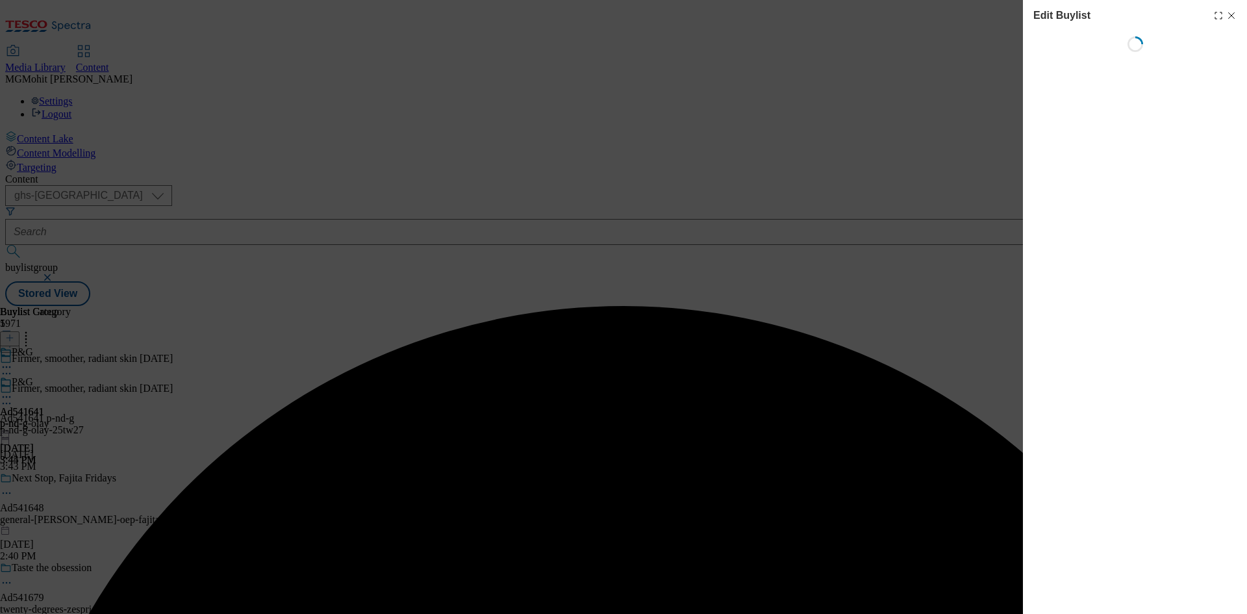
select select "tactical"
select select "supplier funded short term 1-3 weeks"
select select "dunnhumby"
select select "Banner"
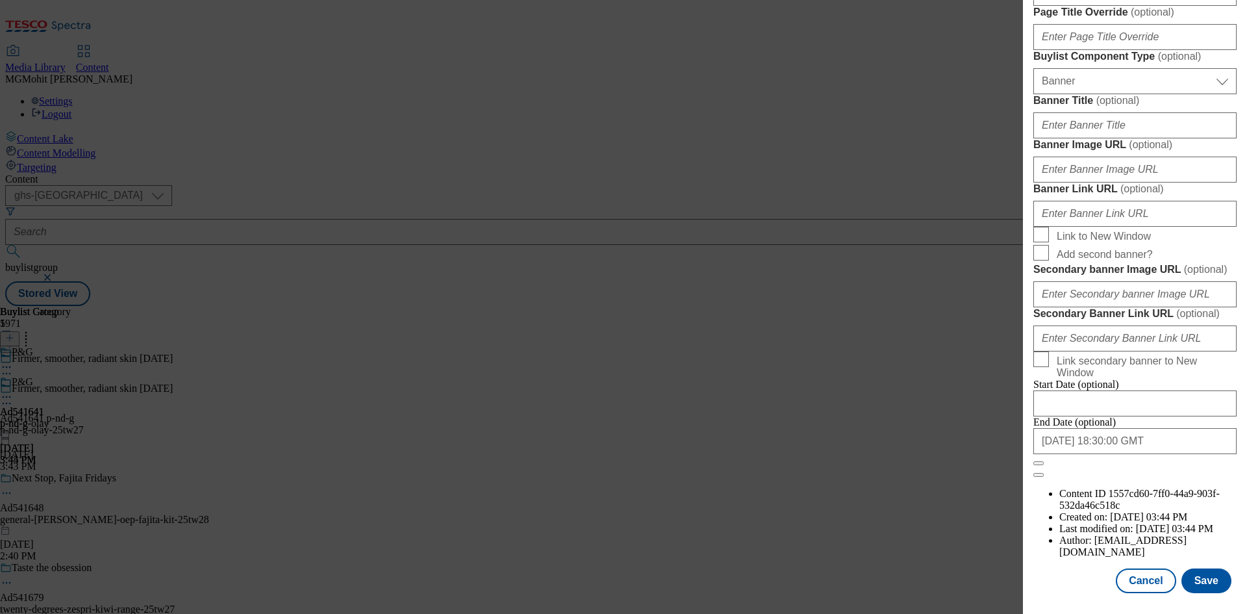
scroll to position [561, 0]
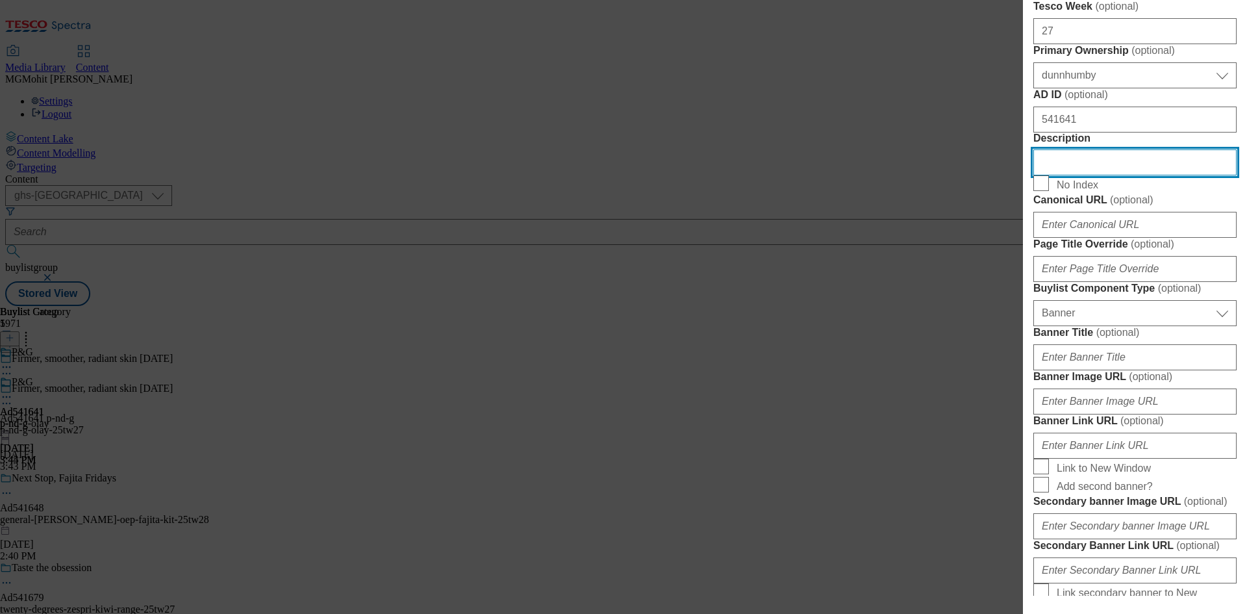
click at [1072, 175] on input "Description" at bounding box center [1134, 162] width 203 height 26
paste input "Olay Regenerist Day Face Cream 50ml"
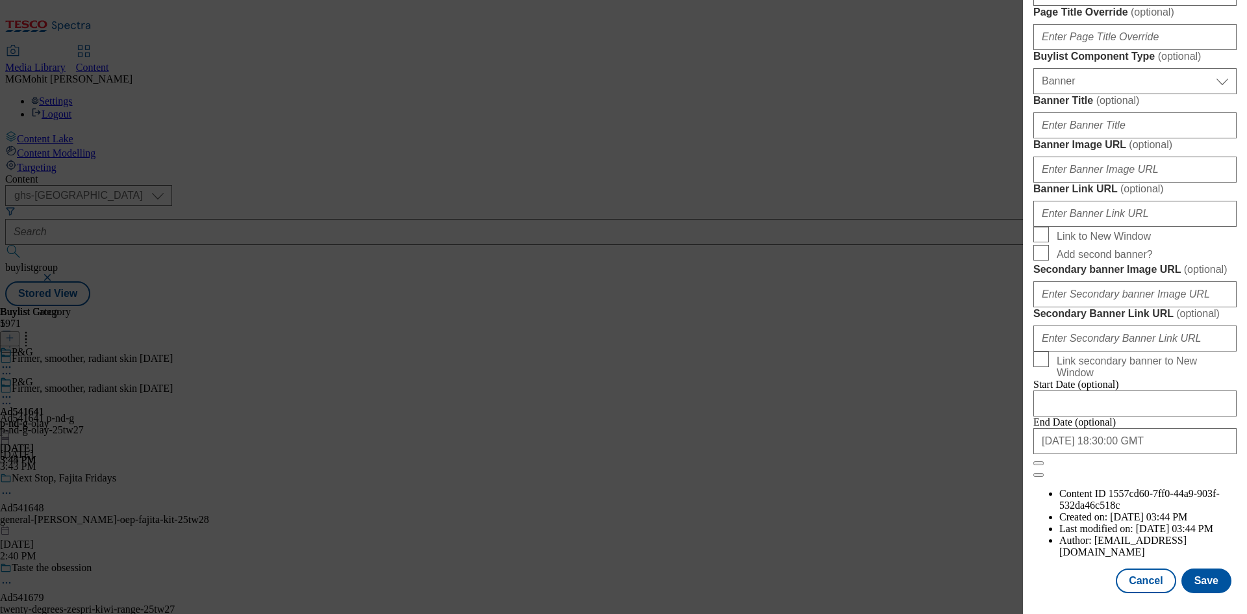
scroll to position [1276, 0]
type input "Olay Regenerist Day Face Cream 50ml"
click at [1208, 577] on button "Save" at bounding box center [1207, 580] width 50 height 25
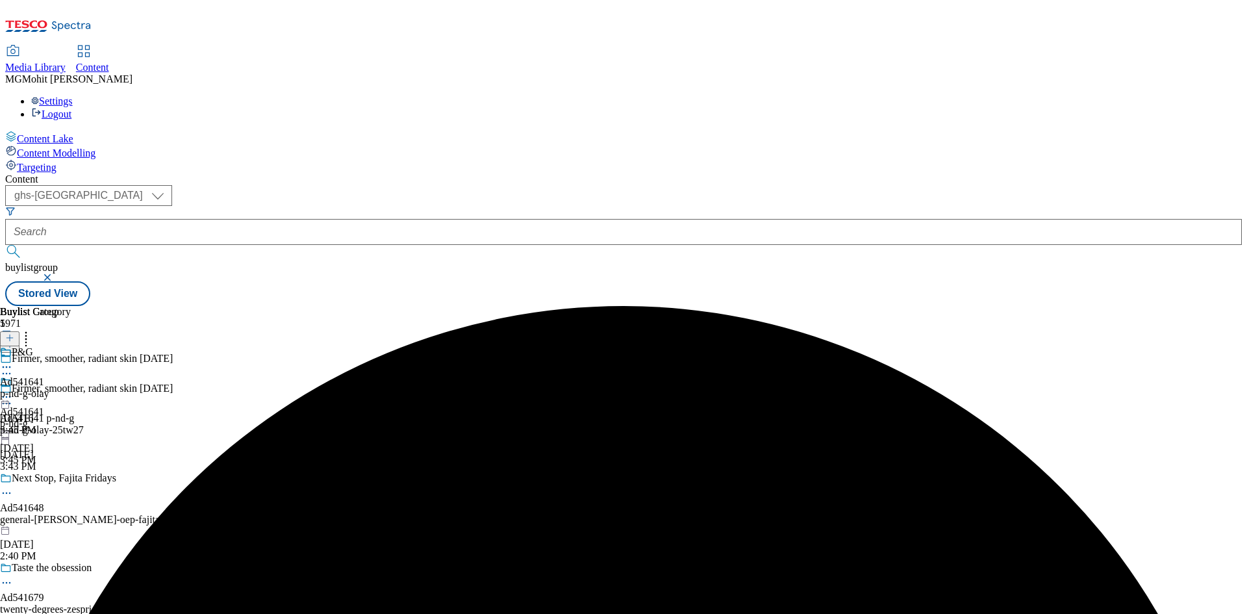
click at [13, 397] on icon at bounding box center [6, 403] width 13 height 13
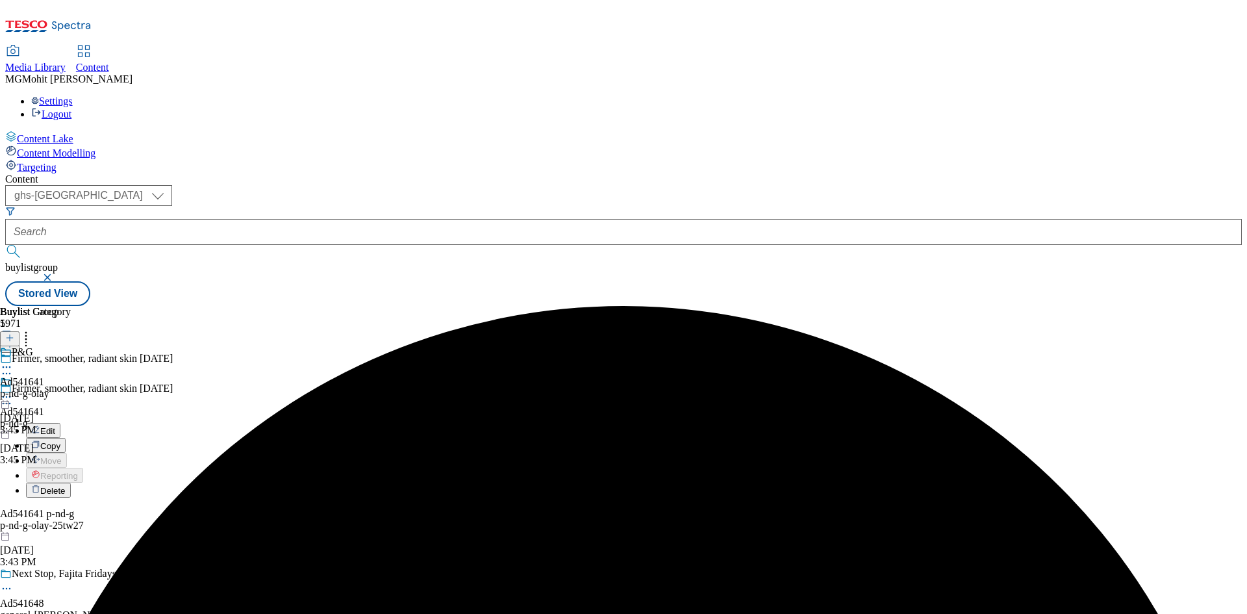
click at [55, 426] on span "Edit" at bounding box center [47, 431] width 15 height 10
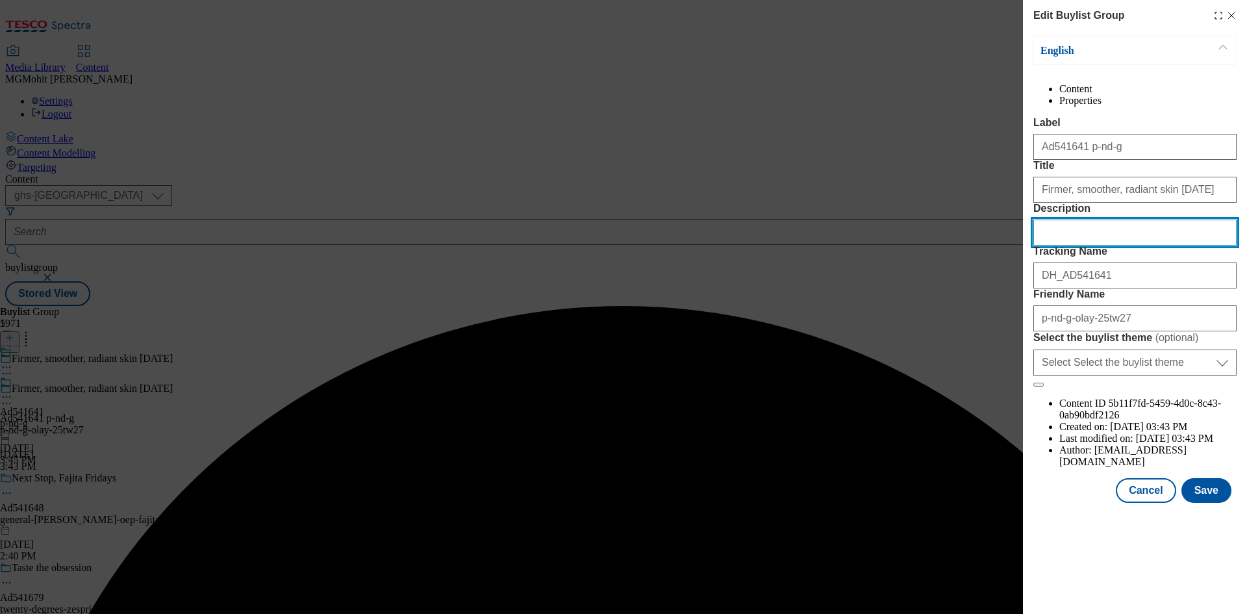
click at [1070, 246] on input "Description" at bounding box center [1134, 233] width 203 height 26
paste input "Olay Regenerist Day Face Cream 50ml"
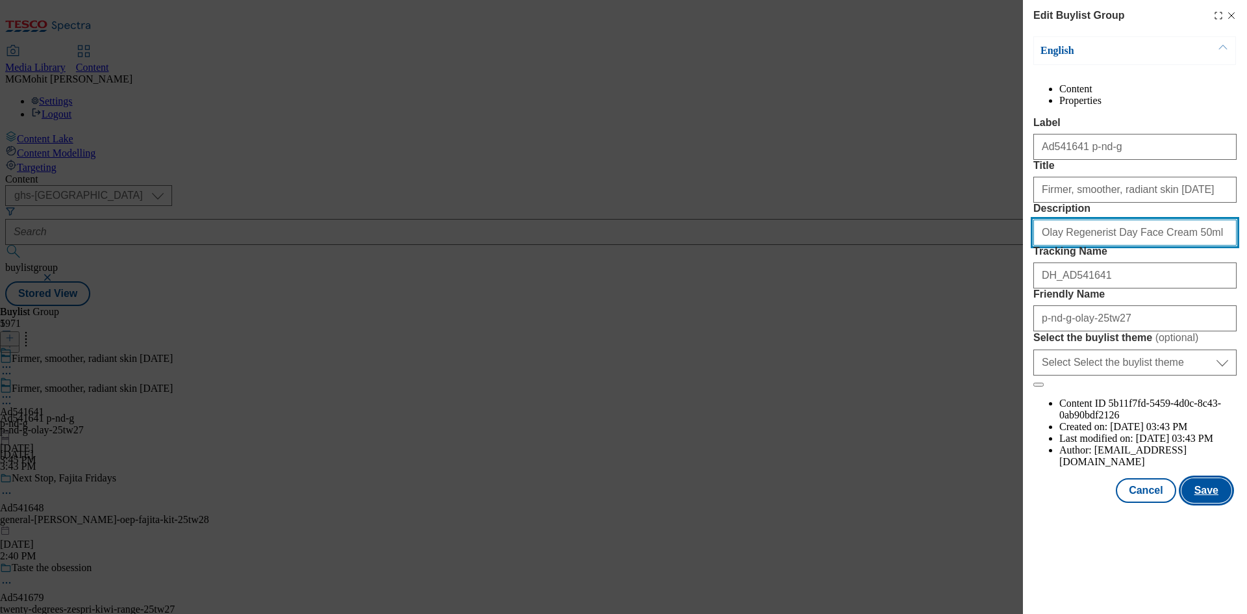
type input "Olay Regenerist Day Face Cream 50ml"
click at [1196, 503] on button "Save" at bounding box center [1207, 490] width 50 height 25
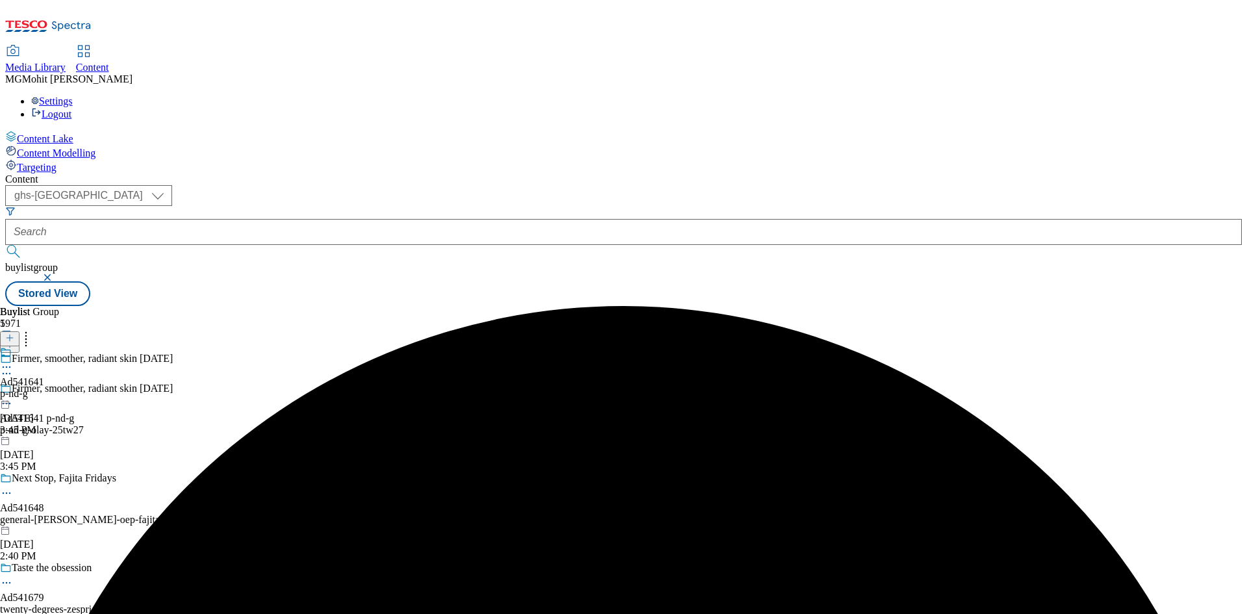
click at [13, 360] on icon at bounding box center [6, 366] width 13 height 13
click at [76, 446] on button "Preview" at bounding box center [51, 453] width 50 height 15
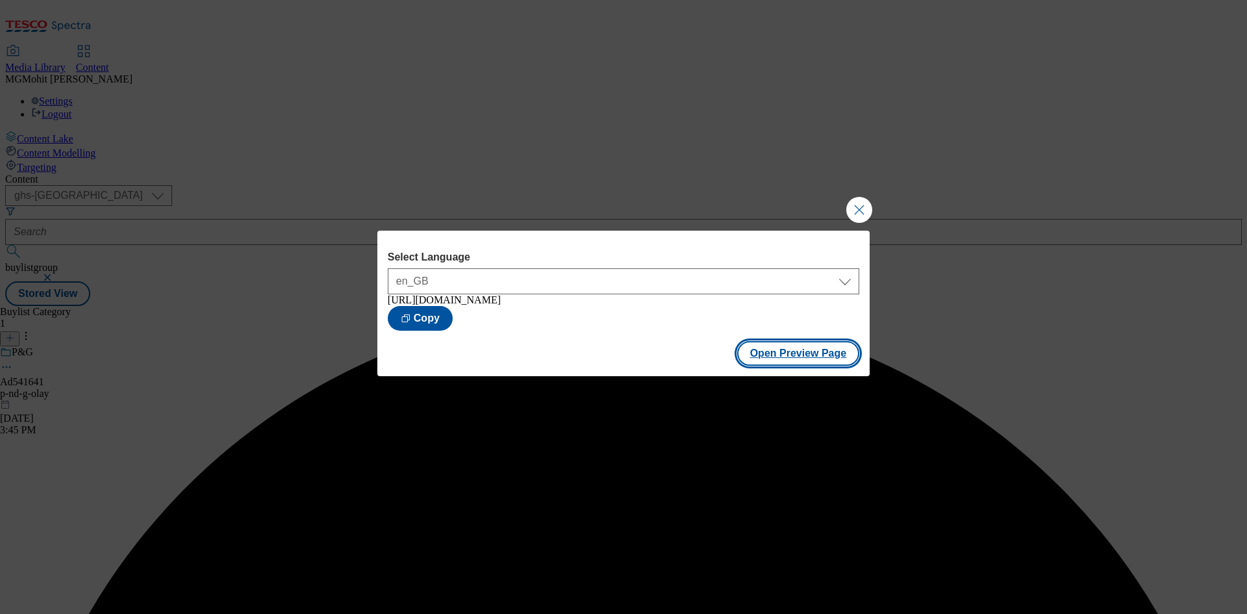
click at [760, 355] on button "Open Preview Page" at bounding box center [798, 353] width 123 height 25
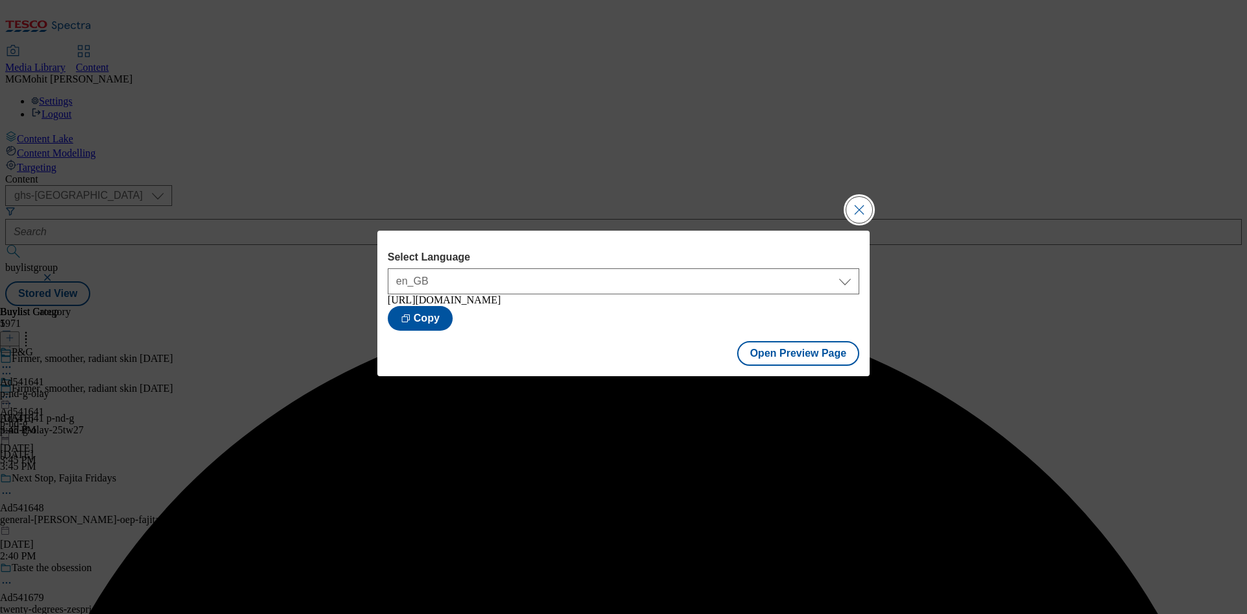
click at [854, 201] on button "Close Modal" at bounding box center [859, 210] width 26 height 26
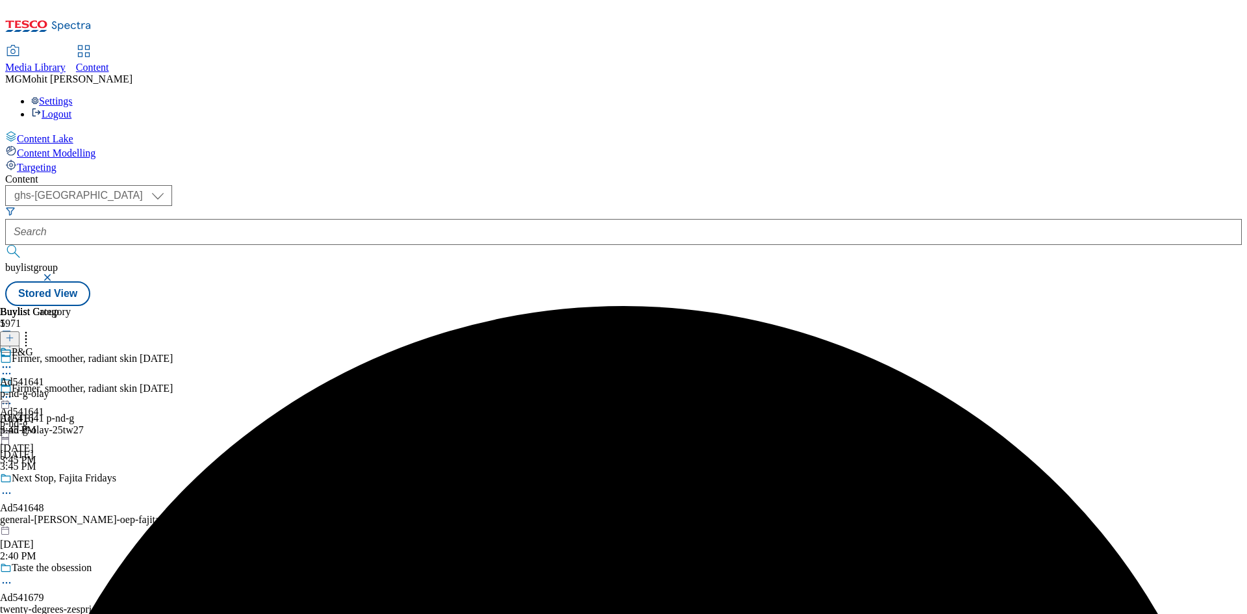
click at [13, 390] on icon at bounding box center [6, 396] width 13 height 13
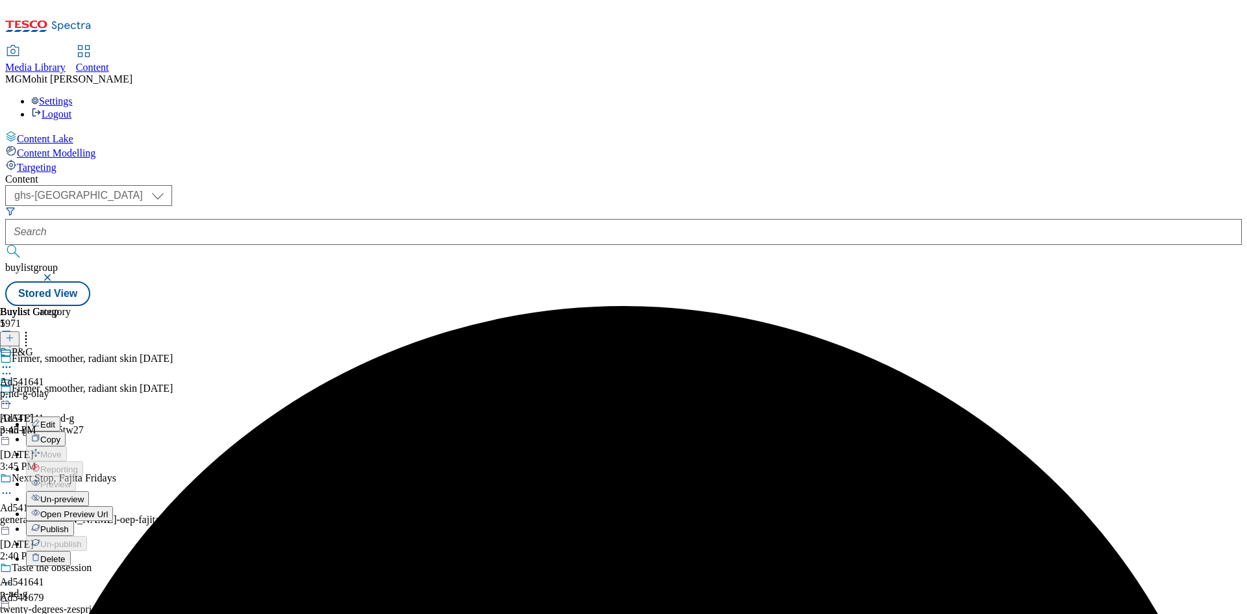
click at [69, 524] on span "Publish" at bounding box center [54, 529] width 29 height 10
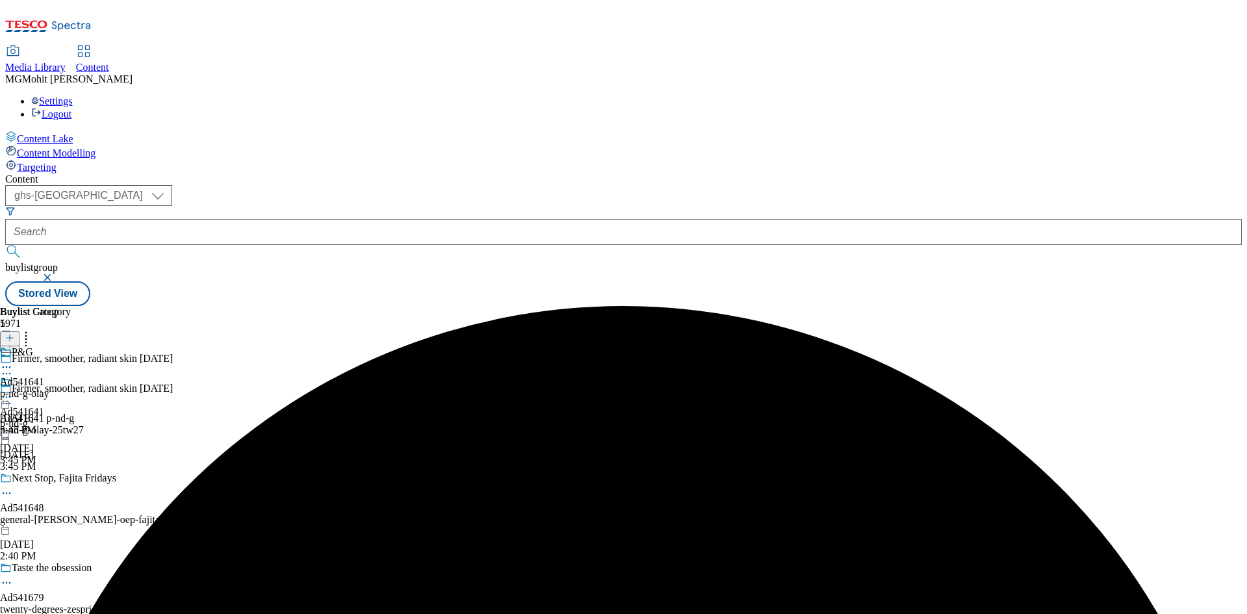
click at [13, 397] on icon at bounding box center [6, 403] width 13 height 13
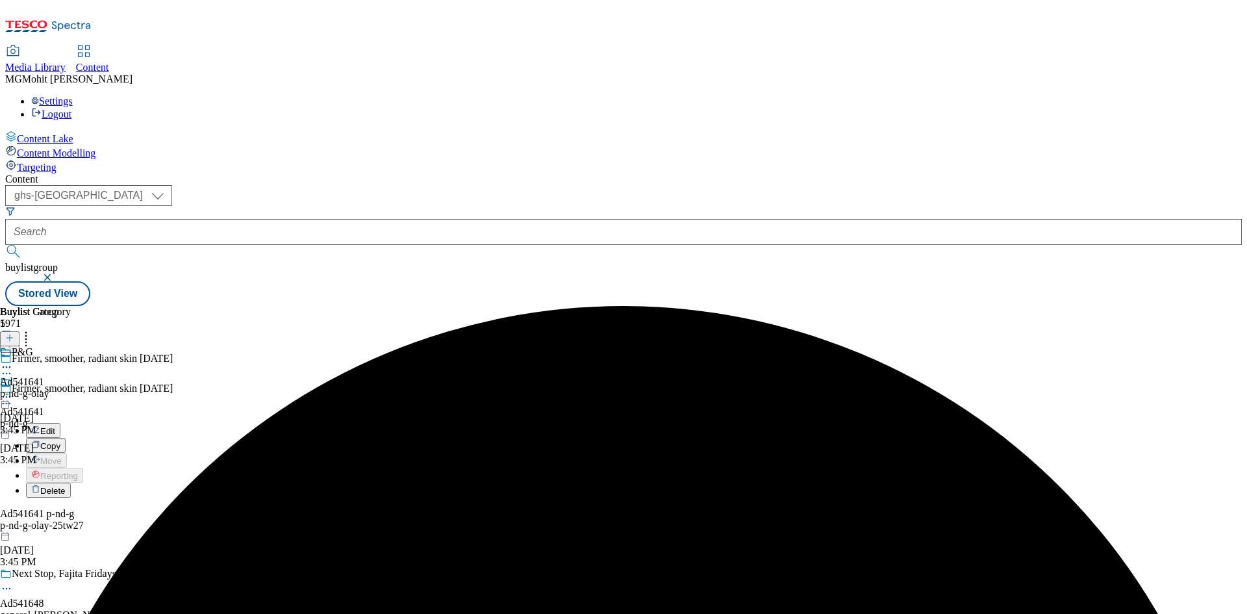
click at [55, 426] on span "Edit" at bounding box center [47, 431] width 15 height 10
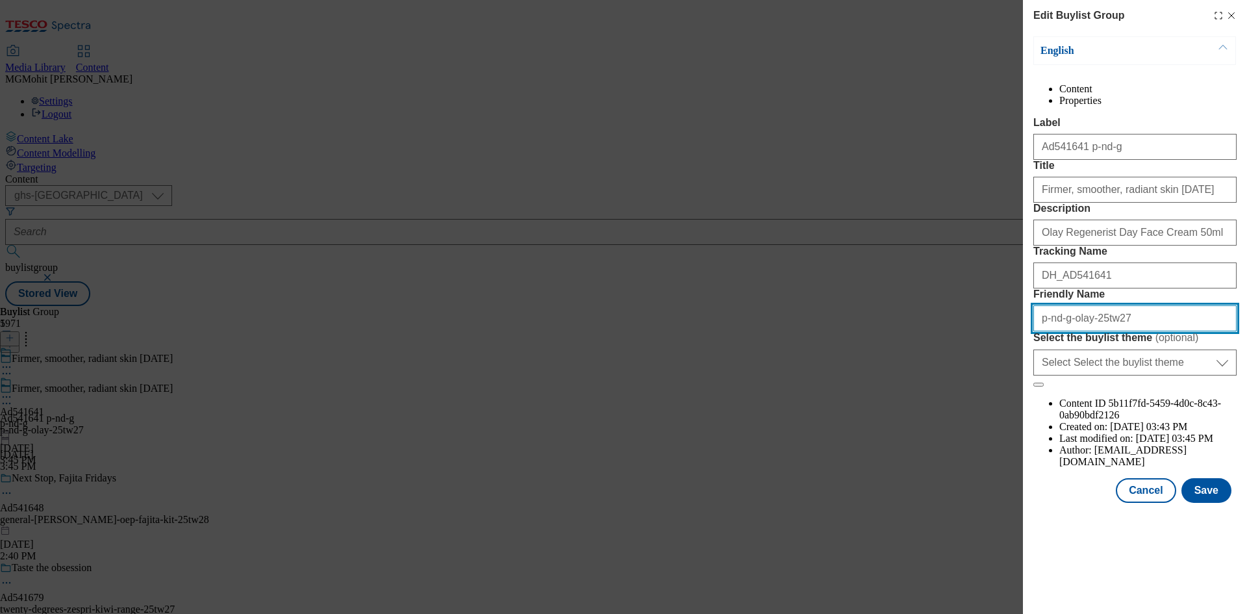
click at [1048, 331] on input "p-nd-g-olay-25tw27" at bounding box center [1134, 318] width 203 height 26
type input "p-and-g-olay-25tw27"
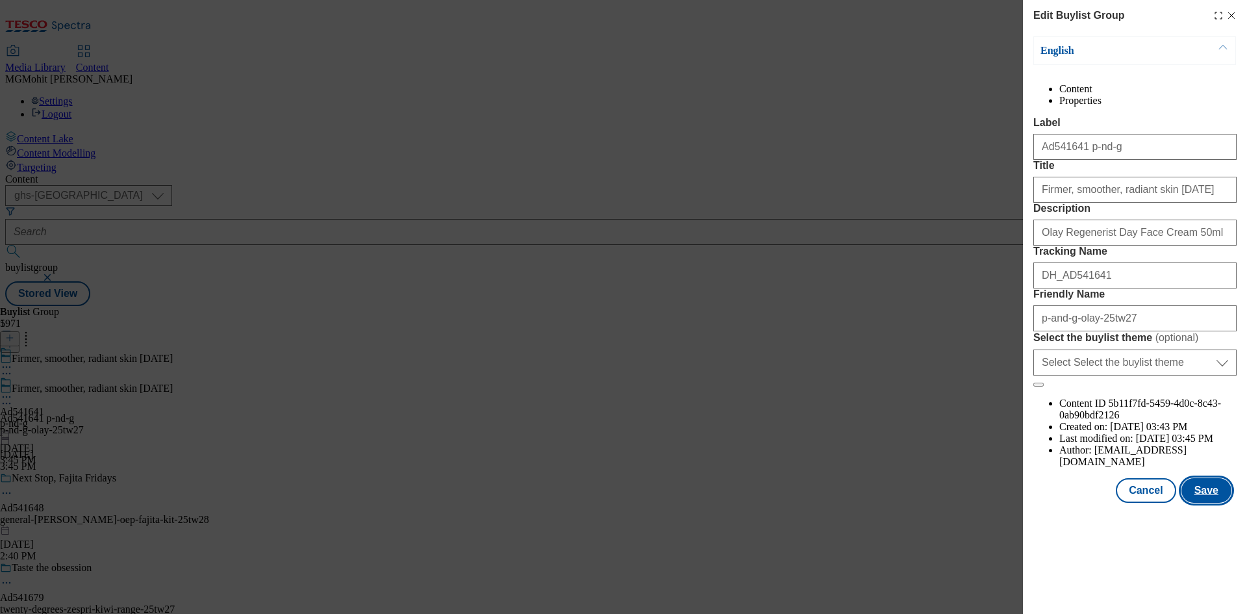
click at [1220, 503] on button "Save" at bounding box center [1207, 490] width 50 height 25
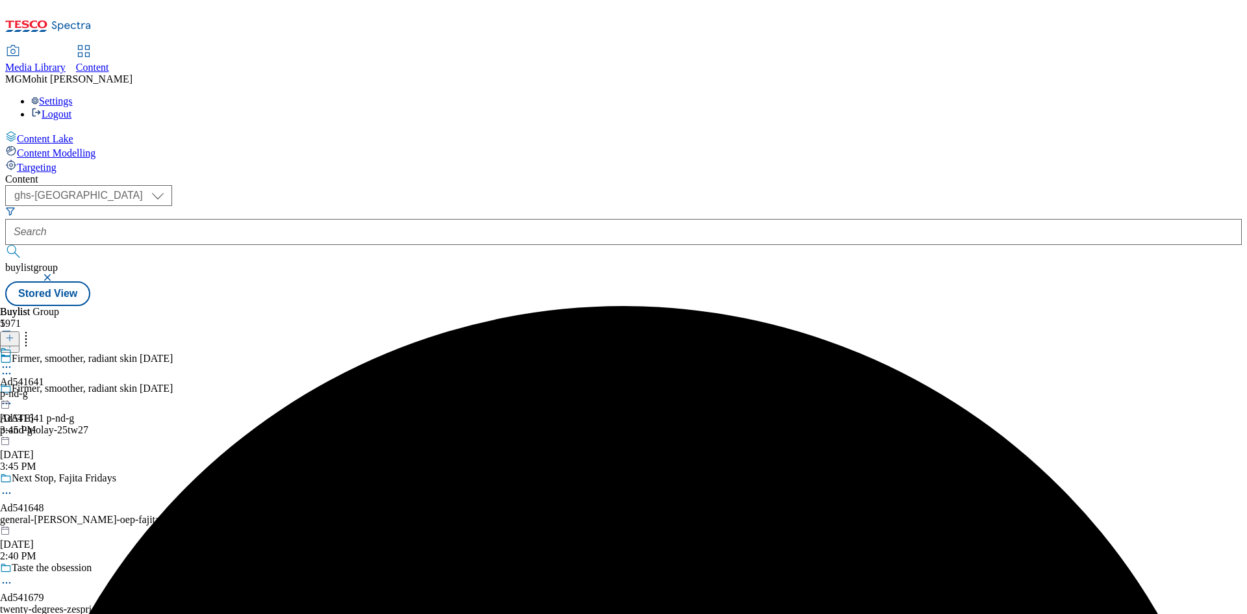
click at [5, 366] on circle at bounding box center [4, 367] width 2 height 2
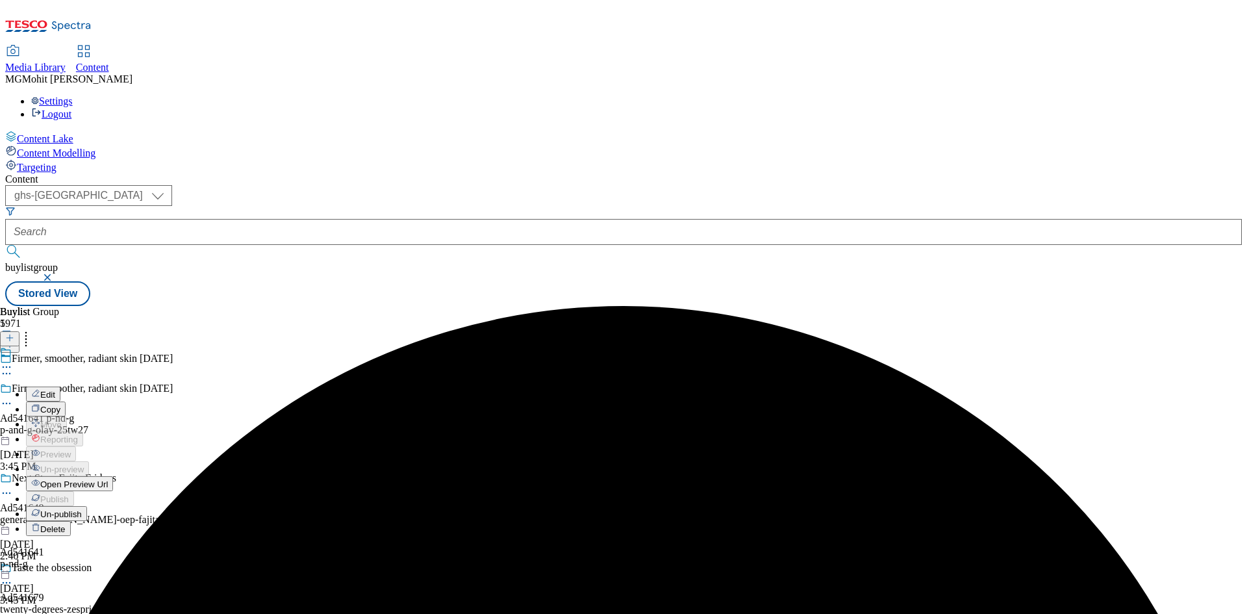
click at [82, 509] on span "Un-publish" at bounding box center [61, 514] width 42 height 10
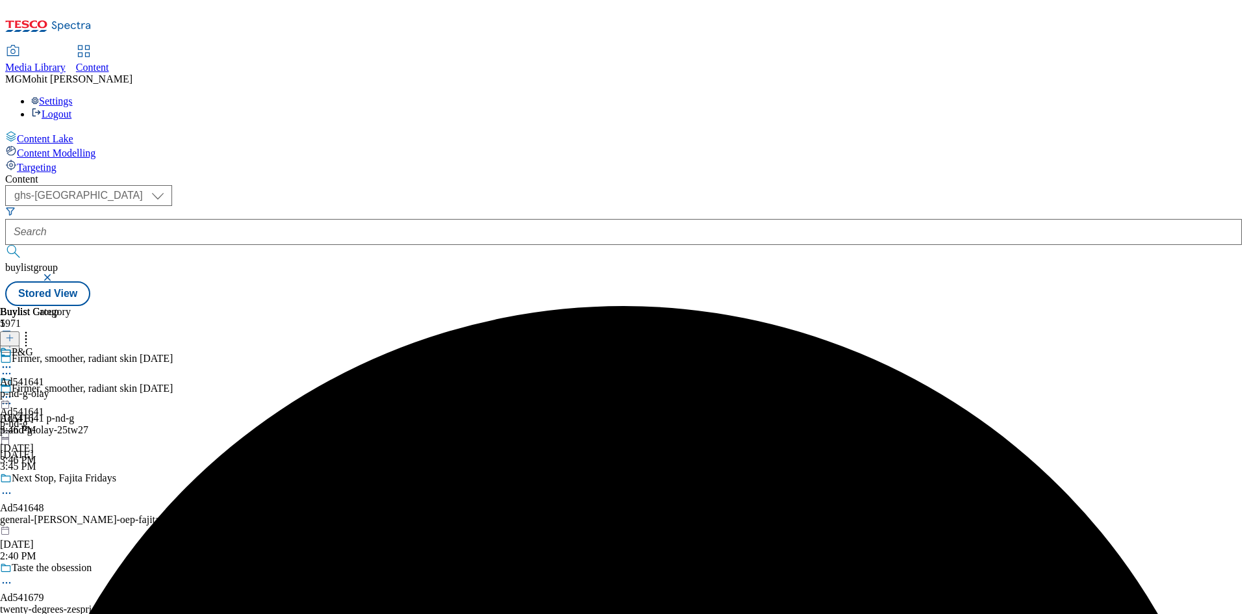
click at [13, 390] on icon at bounding box center [6, 396] width 13 height 13
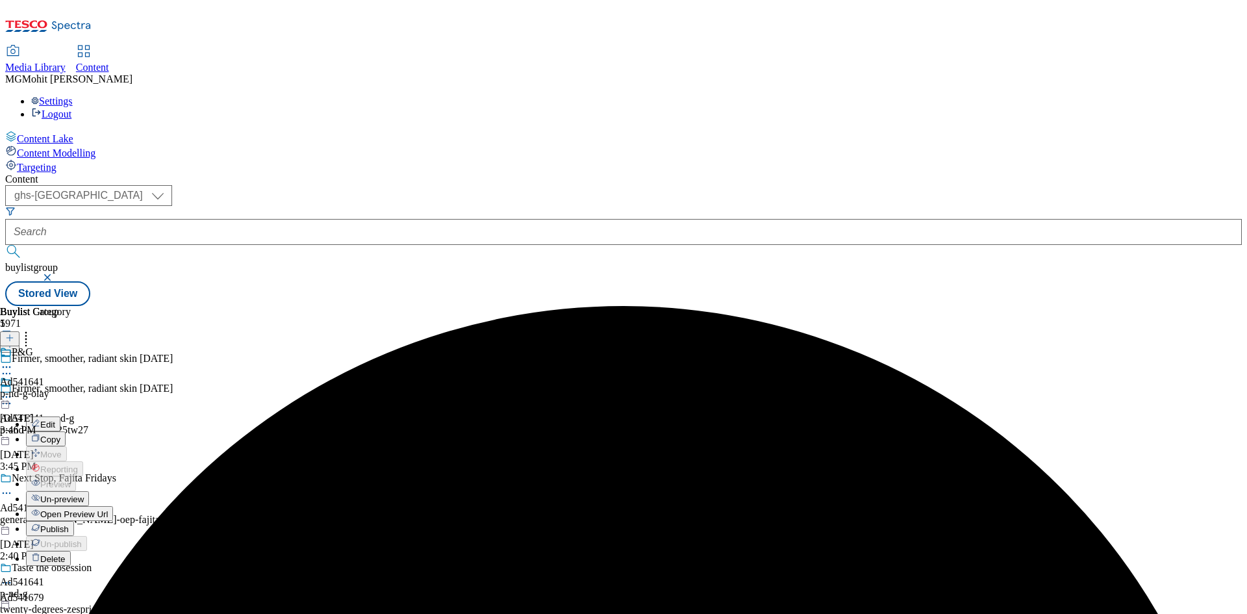
click at [84, 494] on span "Un-preview" at bounding box center [62, 499] width 44 height 10
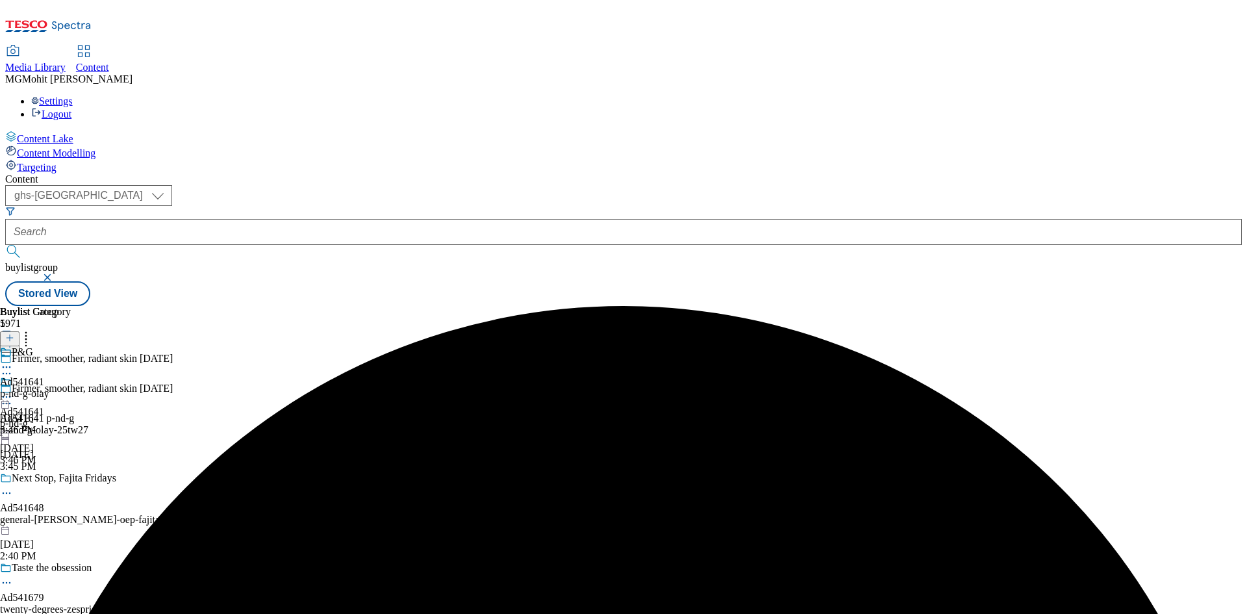
click at [13, 390] on icon at bounding box center [6, 396] width 13 height 13
click at [55, 420] on span "Edit" at bounding box center [47, 425] width 15 height 10
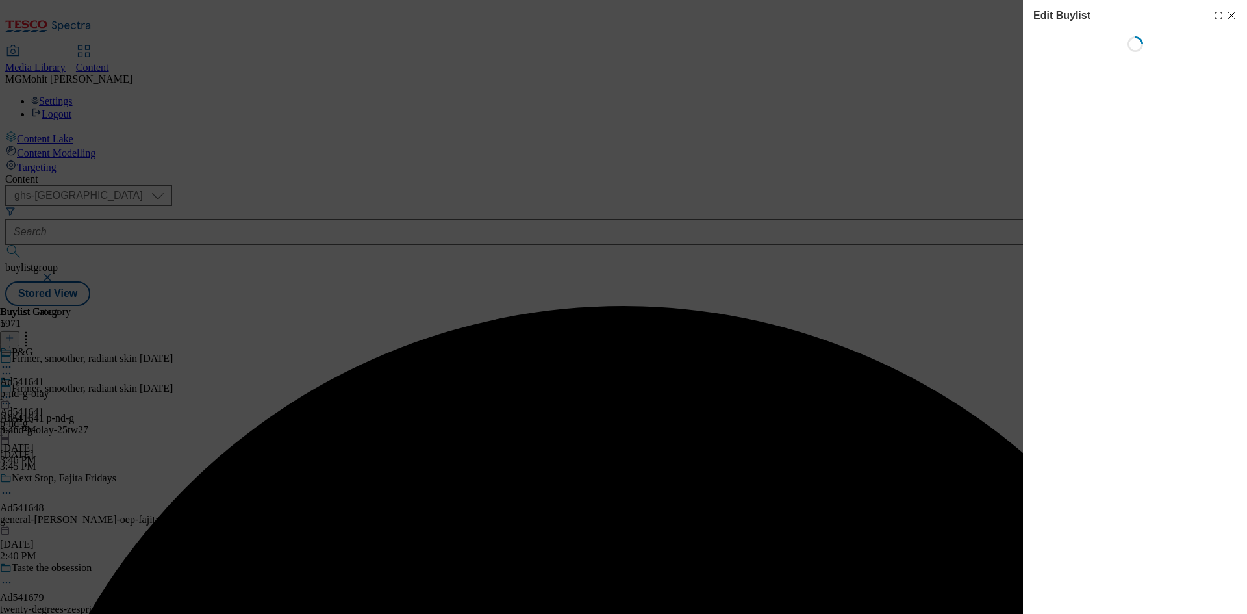
select select "tactical"
select select "supplier funded short term 1-3 weeks"
select select "dunnhumby"
select select "Banner"
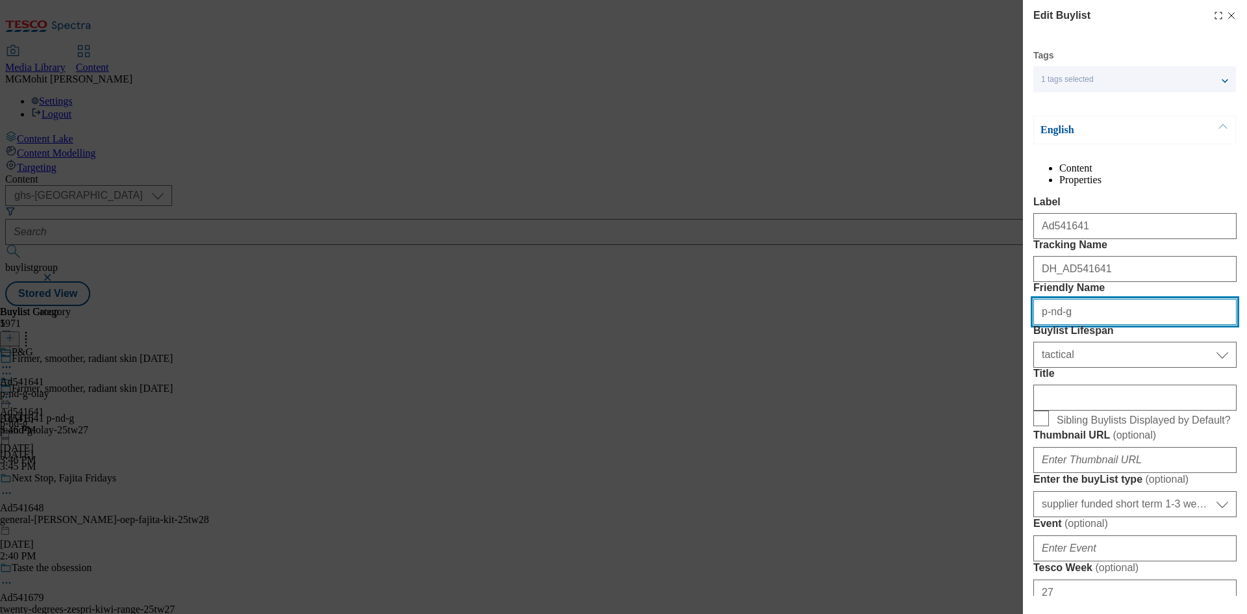
click at [1049, 325] on input "p-nd-g" at bounding box center [1134, 312] width 203 height 26
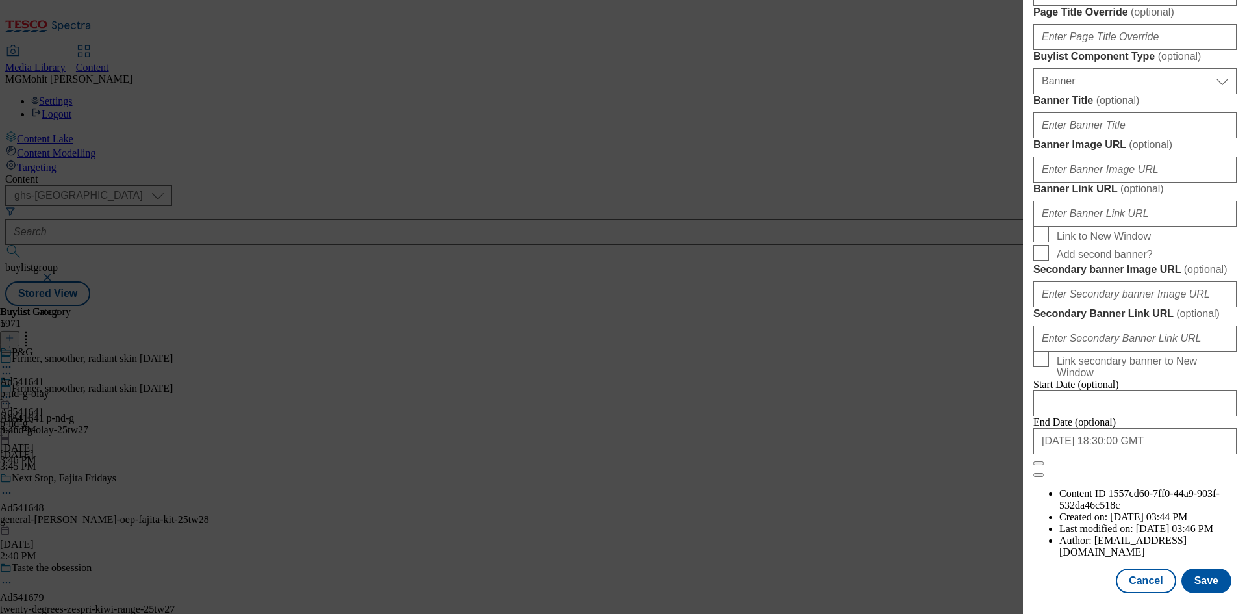
scroll to position [1276, 0]
type input "p-and-g"
click at [1201, 580] on button "Save" at bounding box center [1207, 580] width 50 height 25
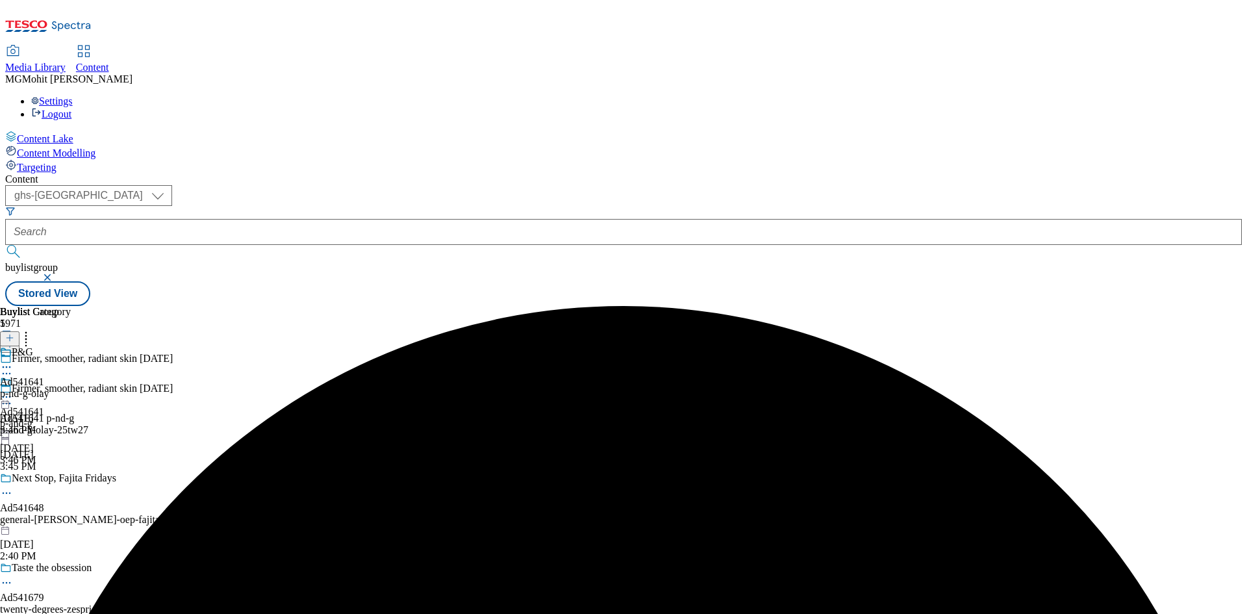
click at [13, 360] on icon at bounding box center [6, 366] width 13 height 13
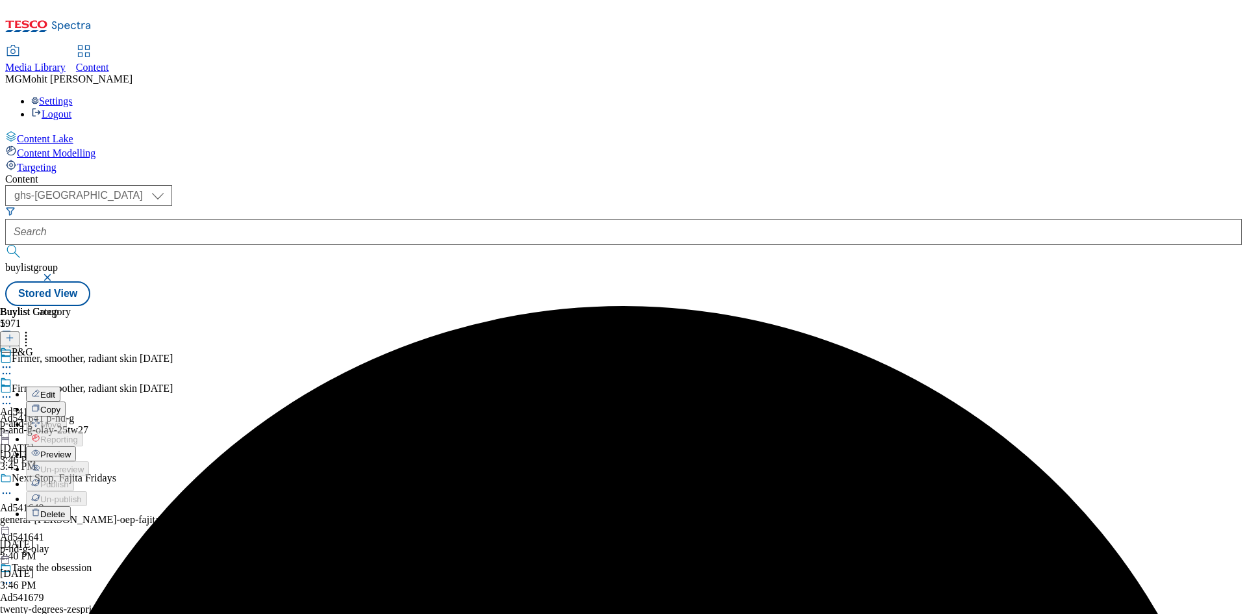
click at [60, 386] on button "Edit" at bounding box center [43, 393] width 34 height 15
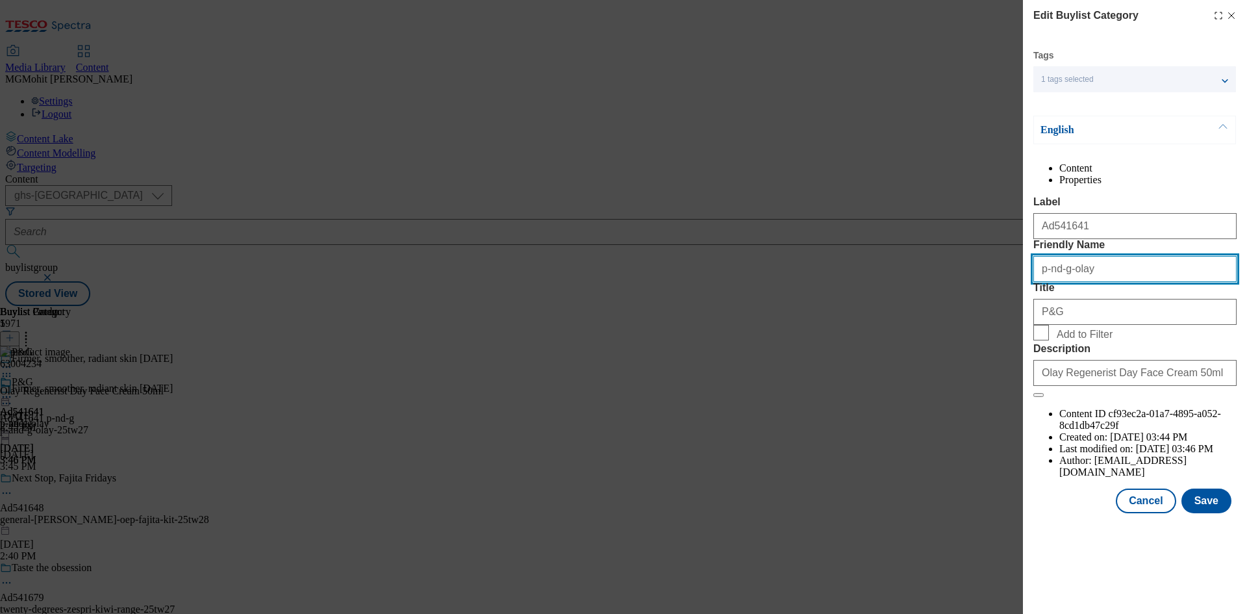
click at [1050, 282] on input "p-nd-g-olay" at bounding box center [1134, 269] width 203 height 26
type input "p-and-g-olay"
click at [1212, 513] on button "Save" at bounding box center [1207, 500] width 50 height 25
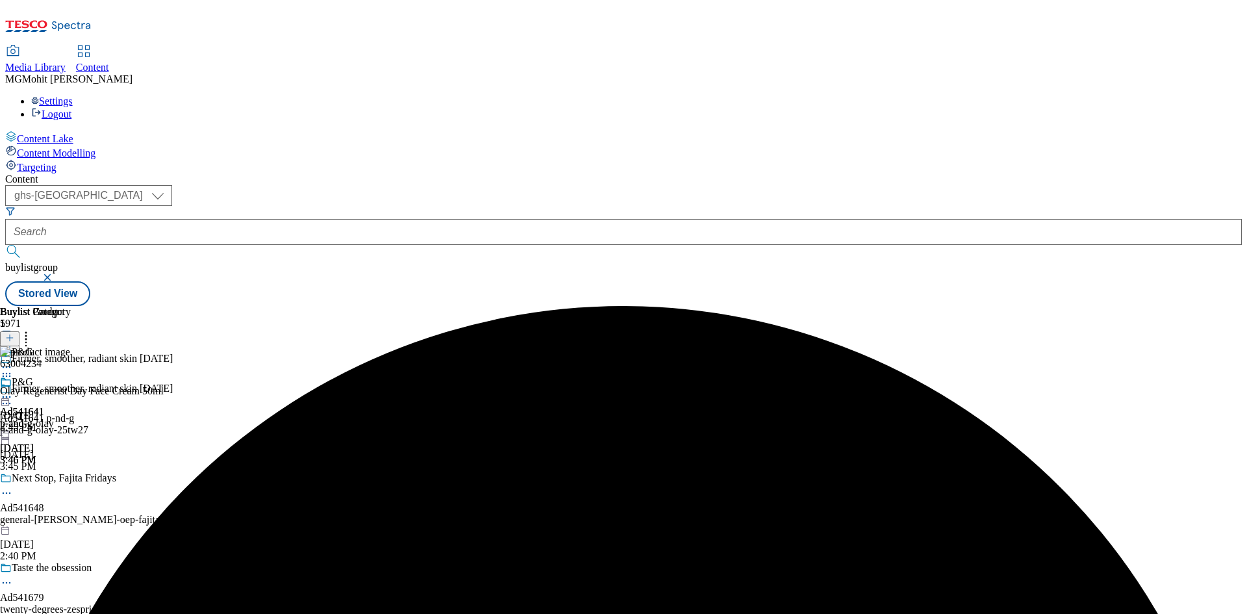
click at [13, 390] on icon at bounding box center [6, 396] width 13 height 13
click at [55, 420] on span "Edit" at bounding box center [47, 425] width 15 height 10
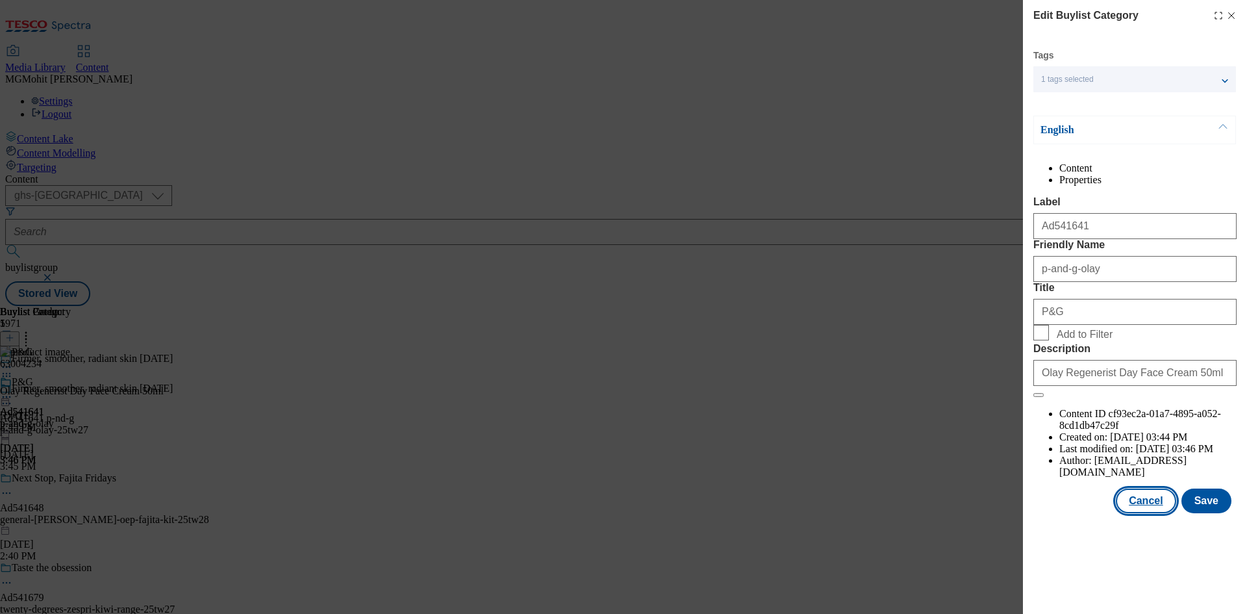
click at [1142, 513] on button "Cancel" at bounding box center [1146, 500] width 60 height 25
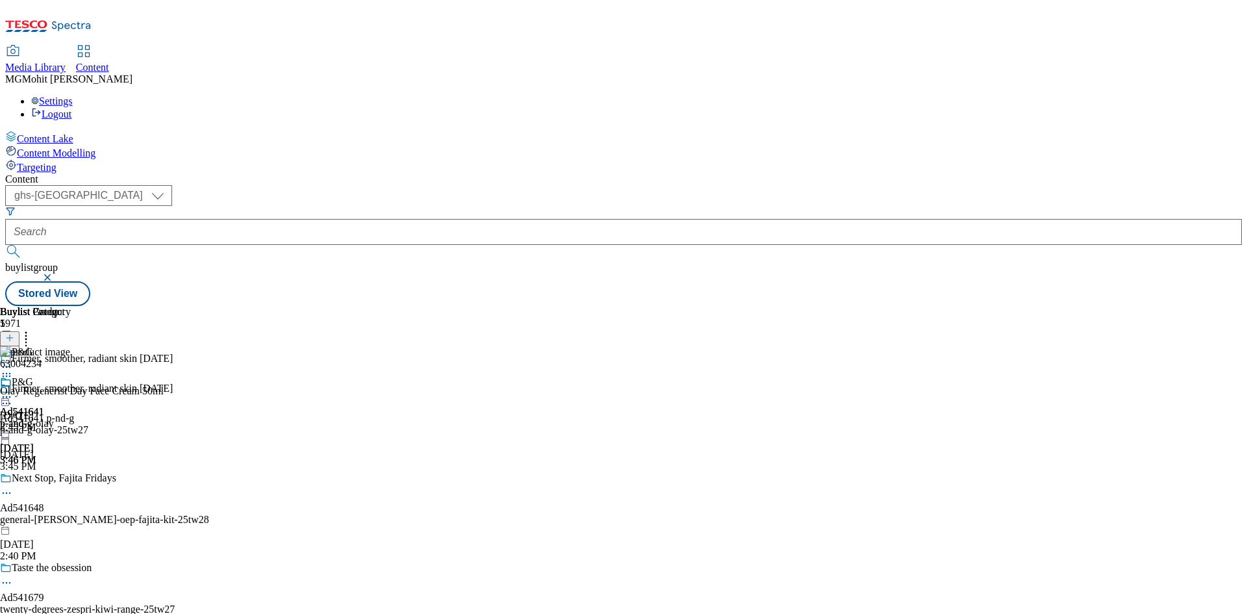
click at [13, 390] on icon at bounding box center [6, 396] width 13 height 13
click at [71, 479] on span "Preview" at bounding box center [55, 484] width 31 height 10
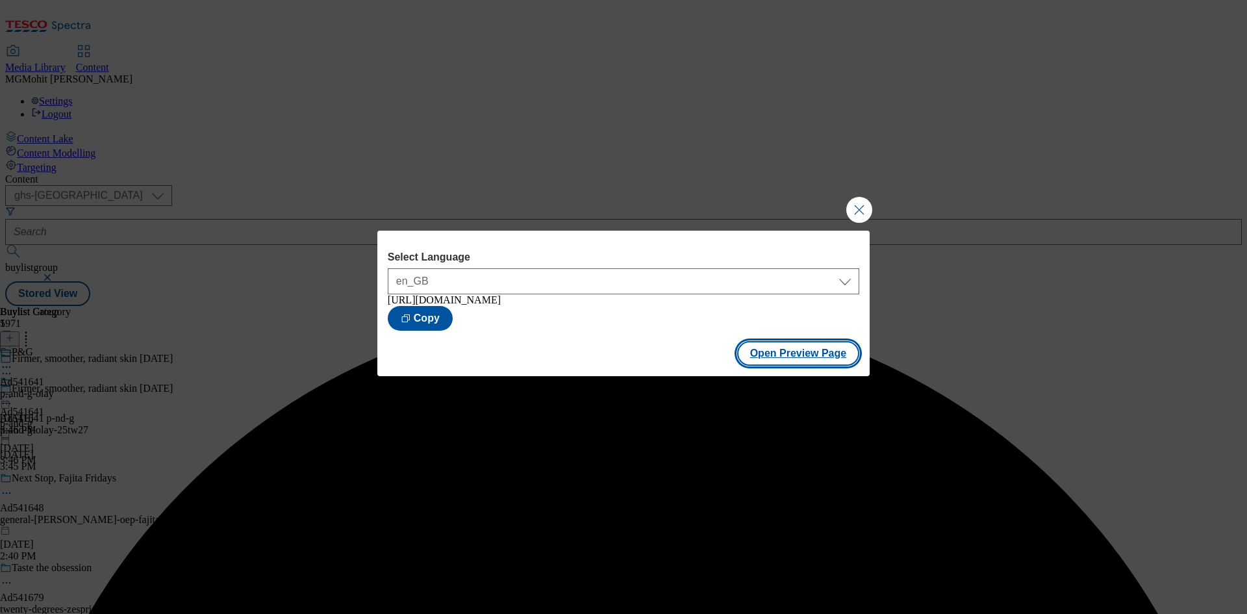
click at [801, 360] on button "Open Preview Page" at bounding box center [798, 353] width 123 height 25
click at [853, 199] on button "Close Modal" at bounding box center [859, 210] width 26 height 26
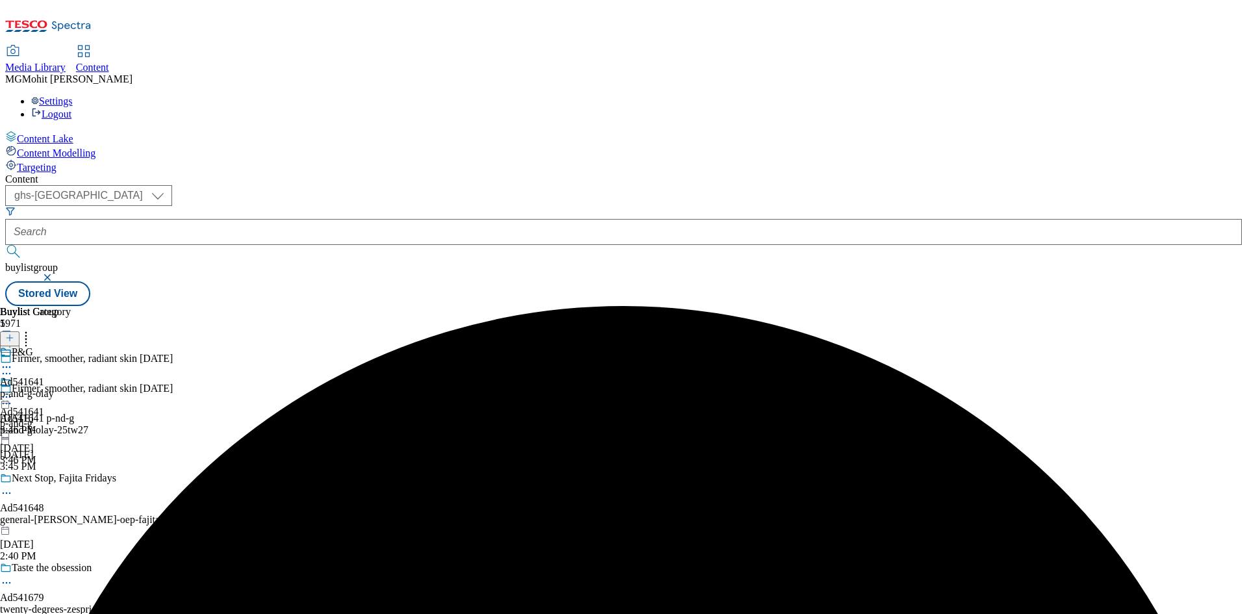
click at [13, 390] on icon at bounding box center [6, 396] width 13 height 13
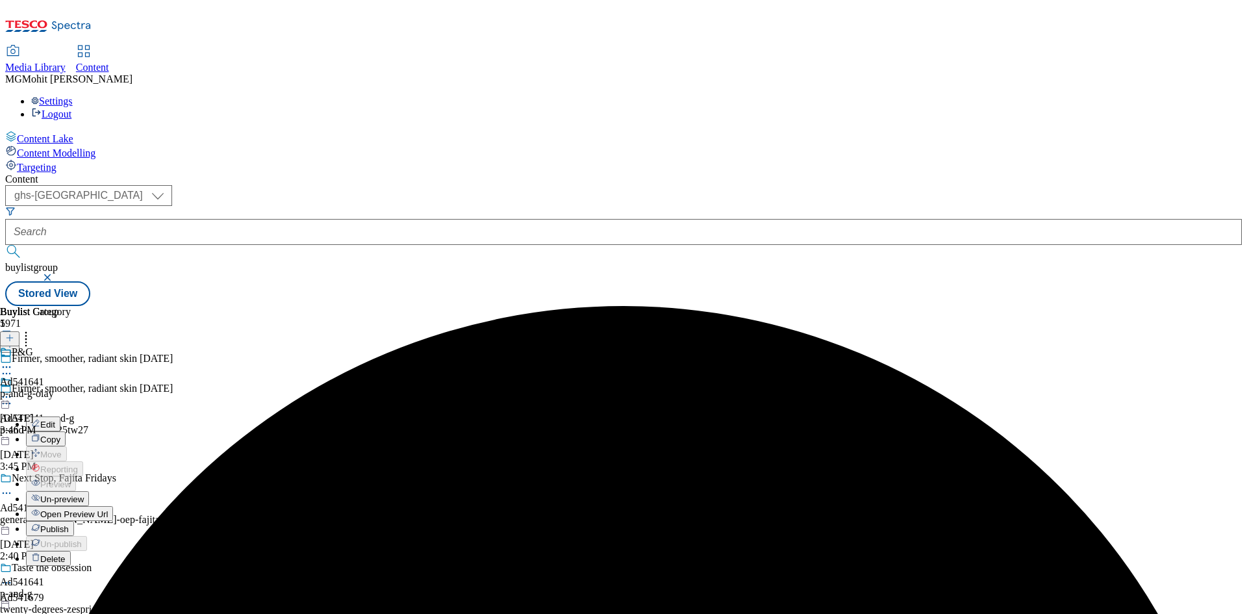
click at [69, 524] on span "Publish" at bounding box center [54, 529] width 29 height 10
